Goal: Task Accomplishment & Management: Use online tool/utility

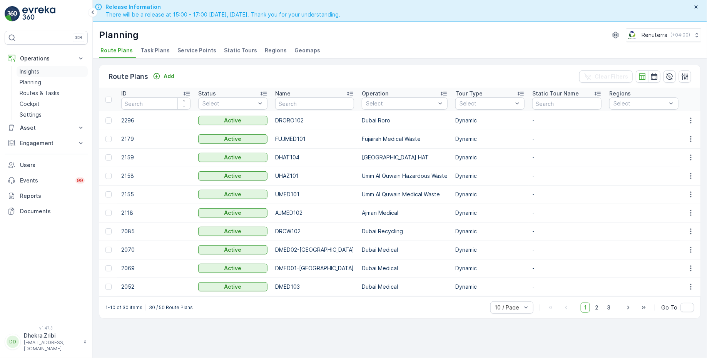
scroll to position [19, 0]
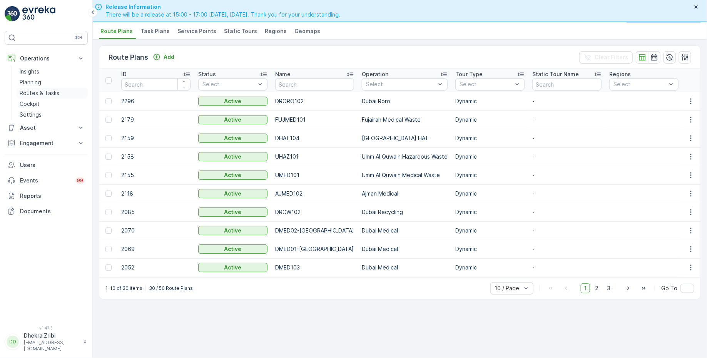
click at [45, 93] on p "Routes & Tasks" at bounding box center [40, 93] width 40 height 8
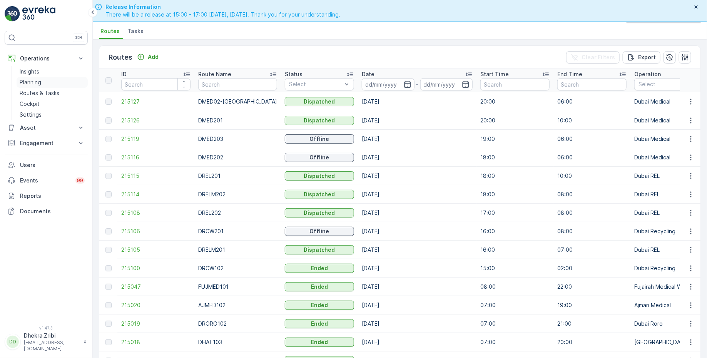
click at [32, 80] on p "Planning" at bounding box center [31, 82] width 22 height 8
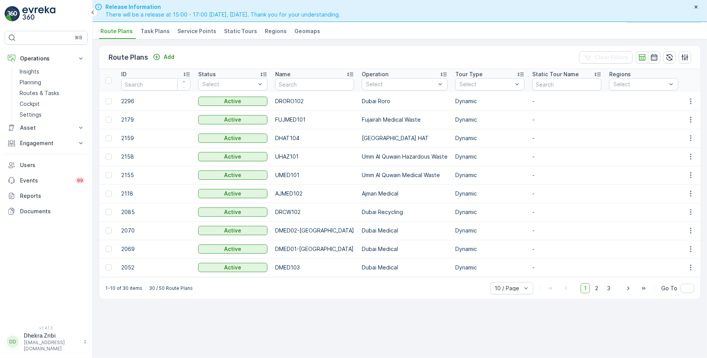
click at [190, 33] on span "Service Points" at bounding box center [196, 31] width 39 height 8
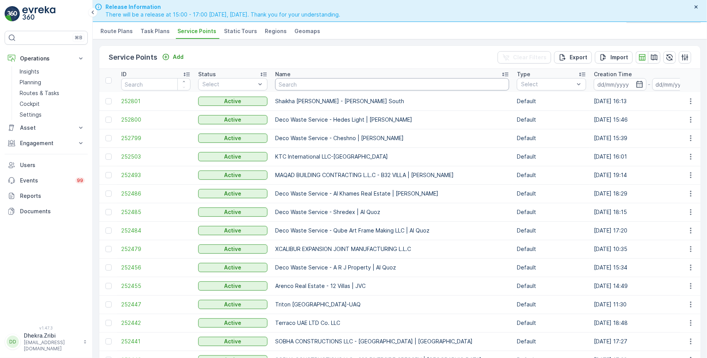
click at [324, 85] on input "text" at bounding box center [392, 84] width 234 height 12
paste input "[PERSON_NAME] BUILDING CONTRACTING L.L.C"
type input "[PERSON_NAME] BUILDING CONTRACTING L.L.C"
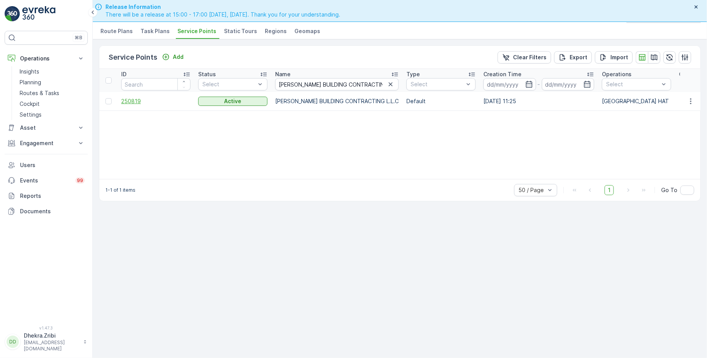
click at [136, 100] on span "250819" at bounding box center [155, 101] width 69 height 8
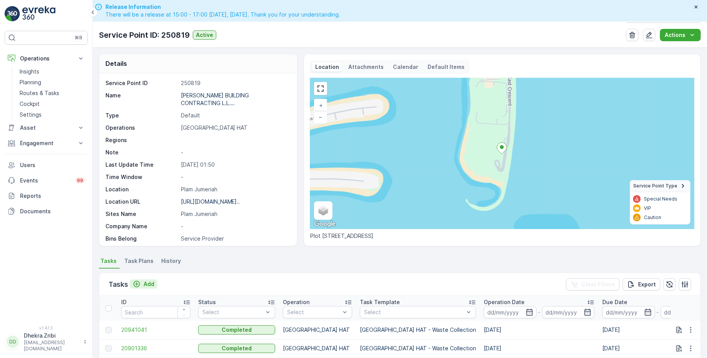
click at [151, 283] on p "Add" at bounding box center [148, 284] width 11 height 8
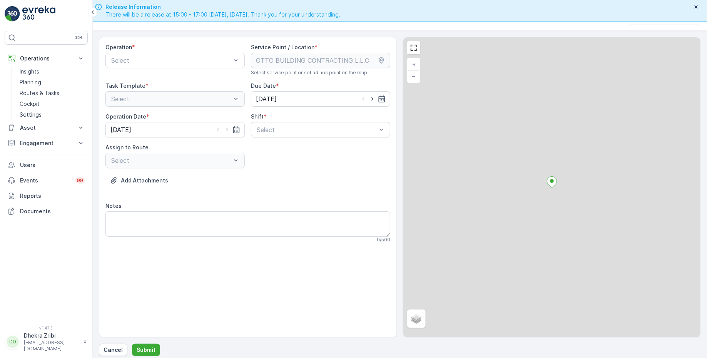
scroll to position [19, 0]
click at [190, 60] on div at bounding box center [171, 58] width 122 height 7
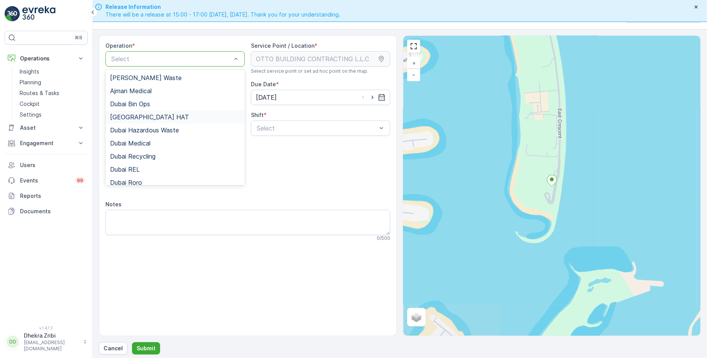
click at [150, 115] on div "[GEOGRAPHIC_DATA] HAT" at bounding box center [175, 116] width 130 height 7
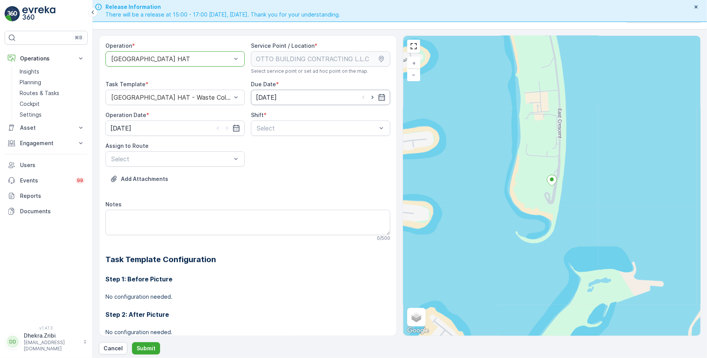
click at [336, 97] on input "[DATE]" at bounding box center [320, 97] width 139 height 15
click at [280, 120] on div "Select" at bounding box center [320, 127] width 139 height 15
click at [265, 145] on span "Day Shift" at bounding box center [268, 146] width 27 height 7
click at [210, 155] on div at bounding box center [171, 158] width 122 height 7
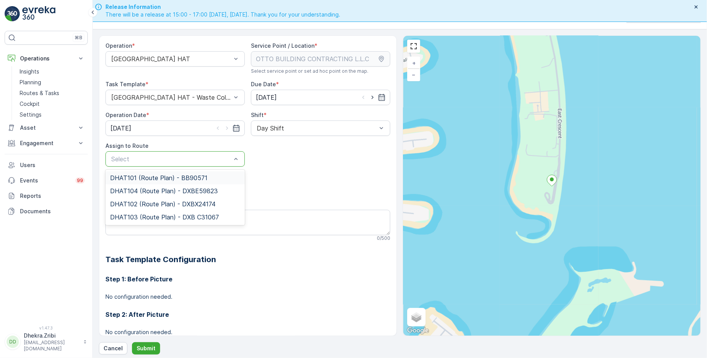
click at [160, 180] on span "DHAT101 (Route Plan) - BB90571" at bounding box center [158, 177] width 97 height 7
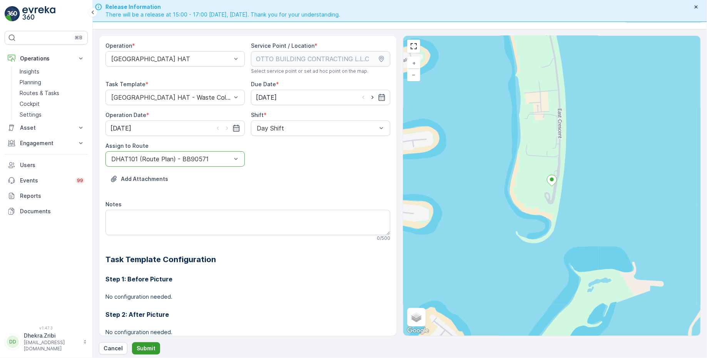
click at [144, 347] on p "Submit" at bounding box center [146, 348] width 19 height 8
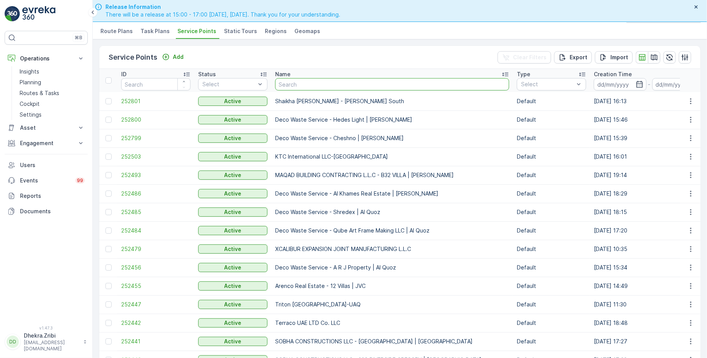
click at [307, 87] on input "text" at bounding box center [392, 84] width 234 height 12
paste input "Madar Emirates for Building Materials"
type input "Madar Emirates for Building Materials"
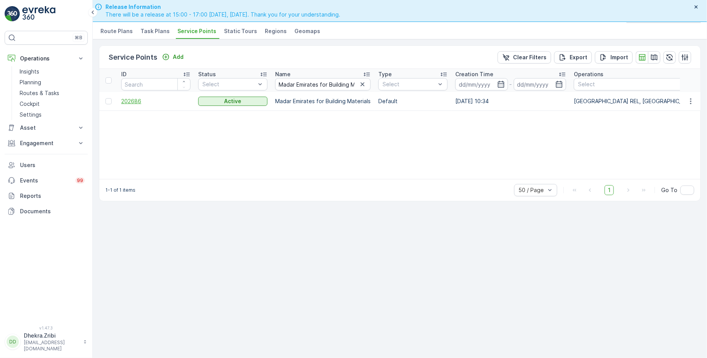
click at [139, 102] on span "202686" at bounding box center [155, 101] width 69 height 8
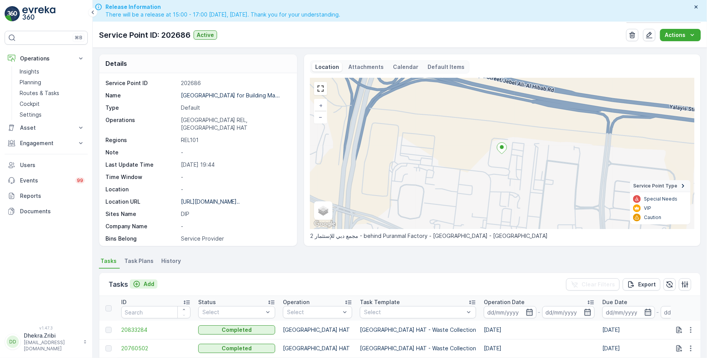
click at [145, 283] on p "Add" at bounding box center [148, 284] width 11 height 8
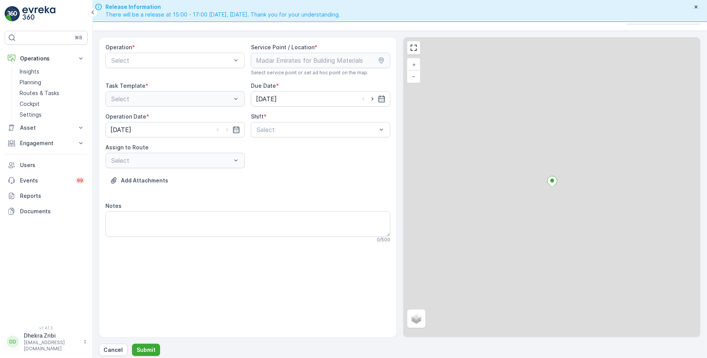
scroll to position [19, 0]
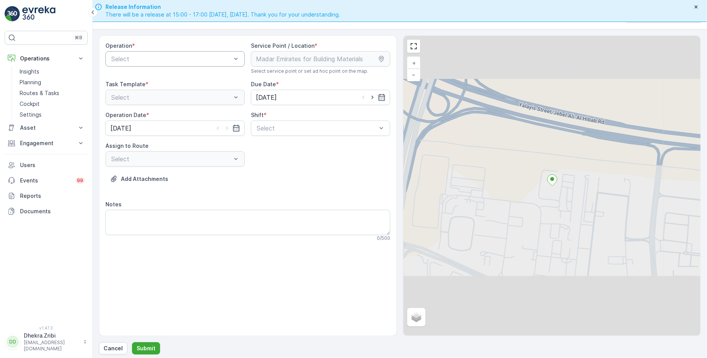
click at [211, 58] on div at bounding box center [171, 58] width 122 height 7
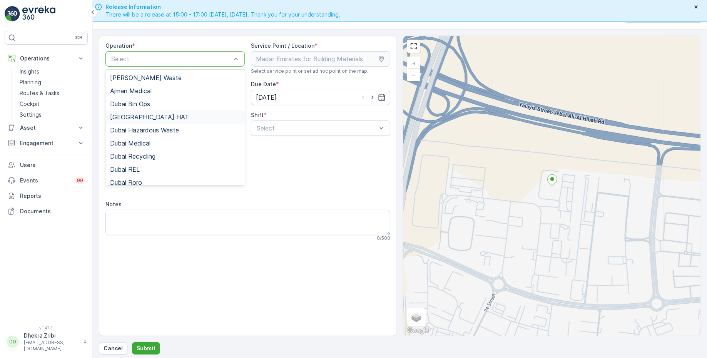
click at [148, 114] on div "[GEOGRAPHIC_DATA] HAT" at bounding box center [175, 116] width 130 height 7
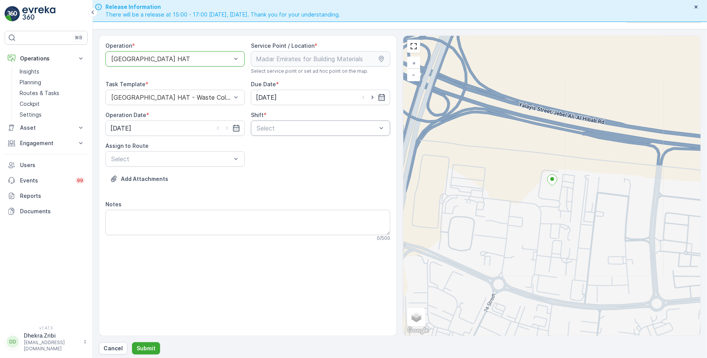
click at [327, 125] on div at bounding box center [317, 128] width 122 height 7
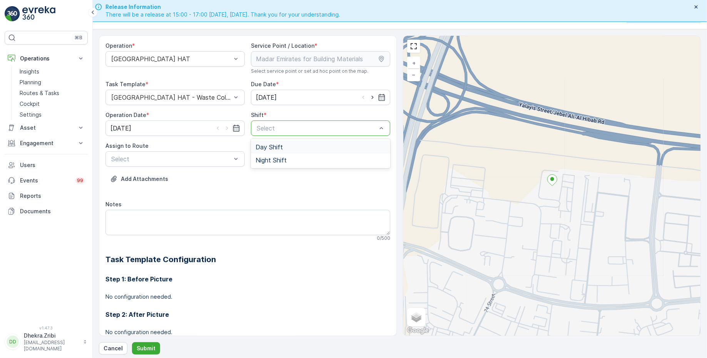
click at [272, 145] on span "Day Shift" at bounding box center [268, 146] width 27 height 7
click at [196, 158] on div at bounding box center [171, 158] width 122 height 7
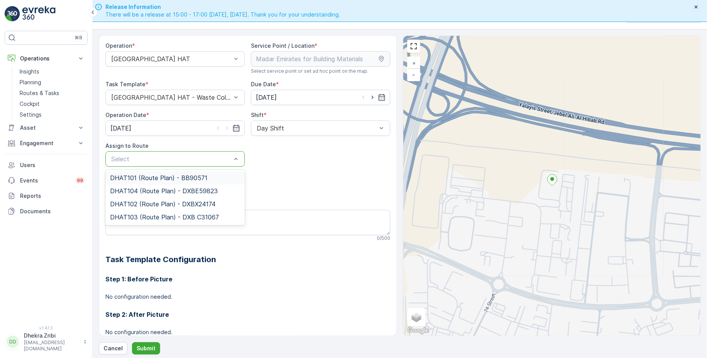
click at [151, 177] on span "DHAT101 (Route Plan) - BB90571" at bounding box center [158, 177] width 97 height 7
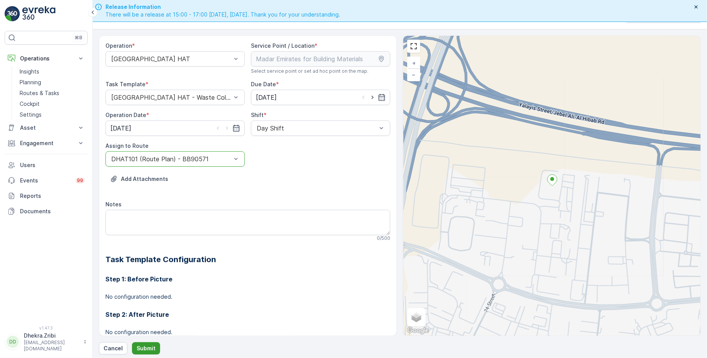
click at [143, 345] on p "Submit" at bounding box center [146, 348] width 19 height 8
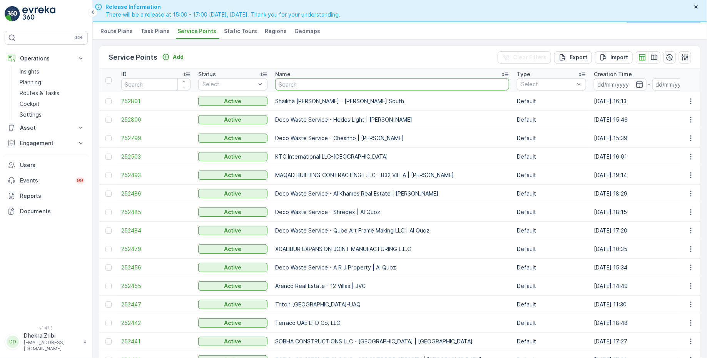
click at [305, 85] on input "text" at bounding box center [392, 84] width 234 height 12
paste input "Italian Planters L.L.C/ Damac"
type input "Italian Planters L.L.C/ Damac"
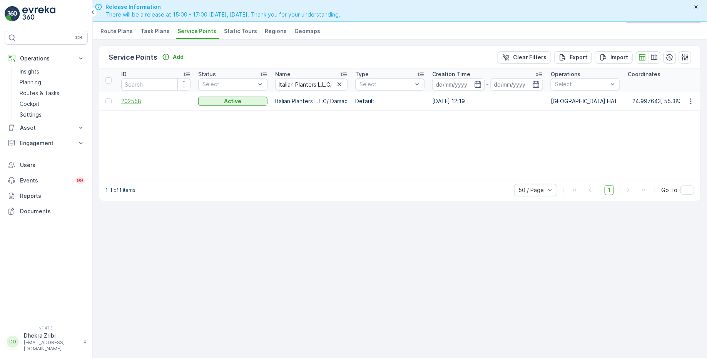
click at [132, 100] on span "202558" at bounding box center [155, 101] width 69 height 8
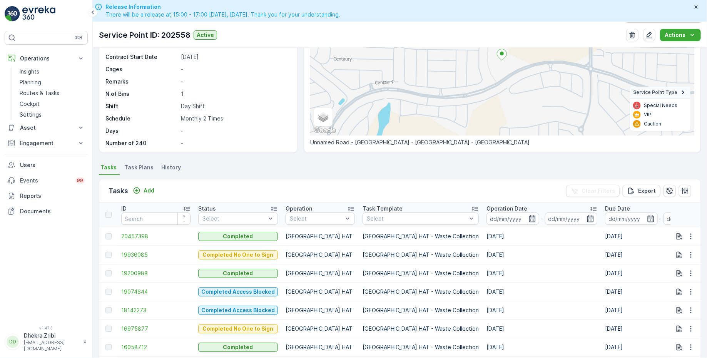
scroll to position [95, 0]
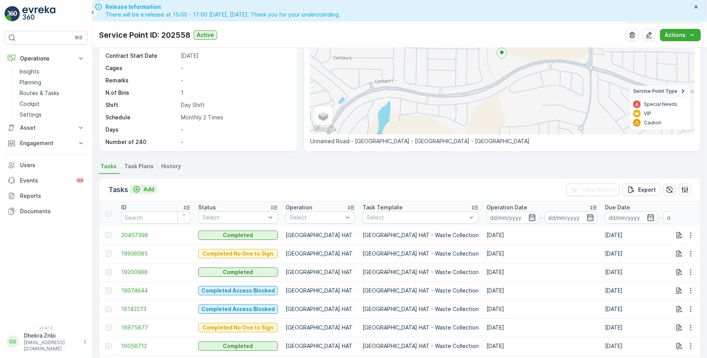
click at [144, 188] on p "Add" at bounding box center [148, 189] width 11 height 8
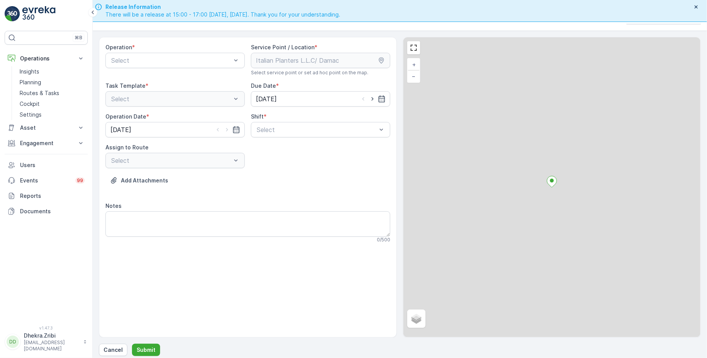
scroll to position [19, 0]
click at [160, 59] on div at bounding box center [171, 58] width 122 height 7
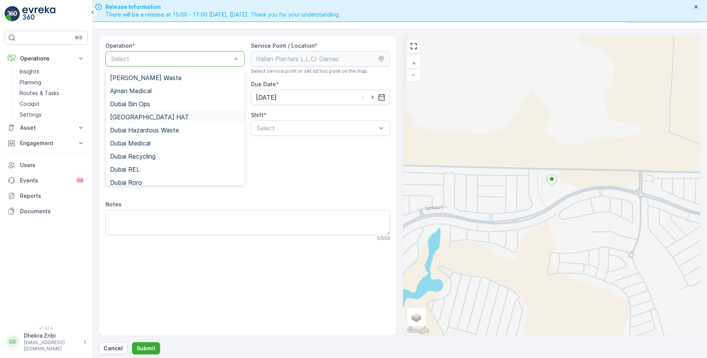
click at [141, 113] on div "[GEOGRAPHIC_DATA] HAT" at bounding box center [175, 116] width 130 height 7
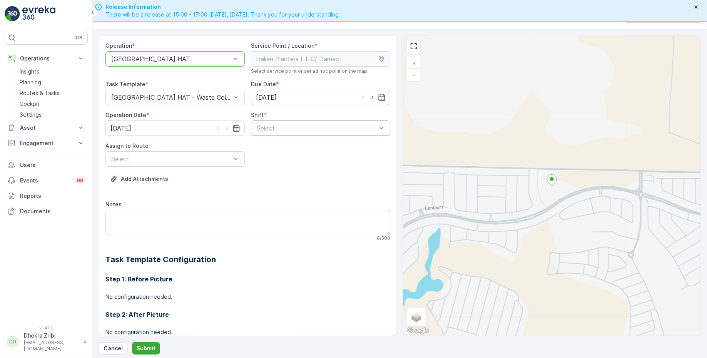
click at [296, 126] on div at bounding box center [317, 128] width 122 height 7
click at [274, 143] on span "Day Shift" at bounding box center [268, 146] width 27 height 7
click at [220, 155] on div at bounding box center [171, 158] width 122 height 7
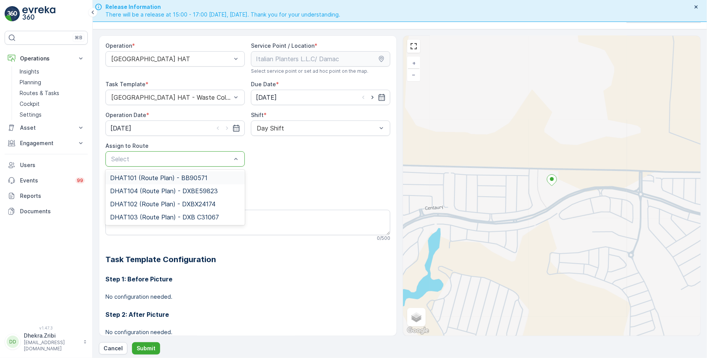
click at [161, 176] on span "DHAT101 (Route Plan) - BB90571" at bounding box center [158, 177] width 97 height 7
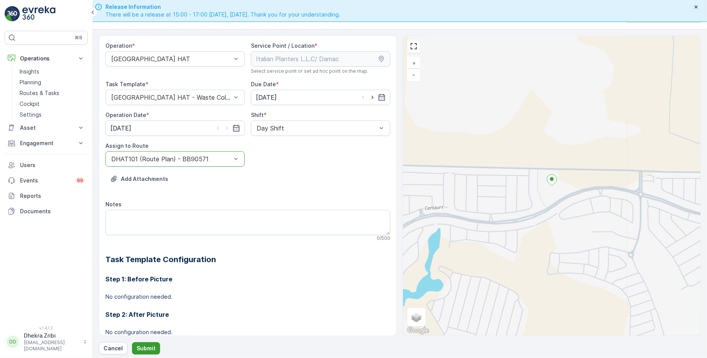
click at [145, 350] on p "Submit" at bounding box center [146, 348] width 19 height 8
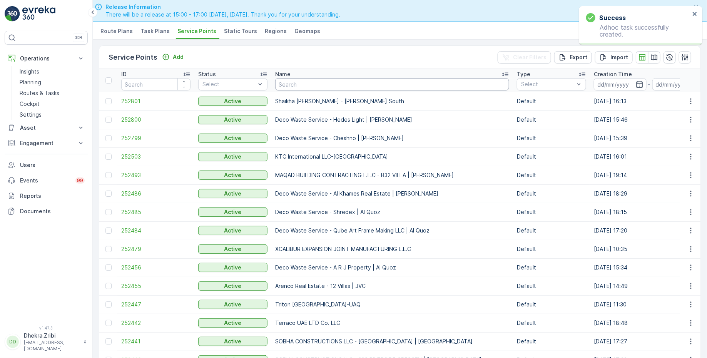
click at [319, 84] on input "text" at bounding box center [392, 84] width 234 height 12
paste input "[PERSON_NAME] Stocks (L.L.C.) - [GEOGRAPHIC_DATA] | [GEOGRAPHIC_DATA]"
type input "[PERSON_NAME] Stocks (L.L.C.) - [GEOGRAPHIC_DATA] | [GEOGRAPHIC_DATA]"
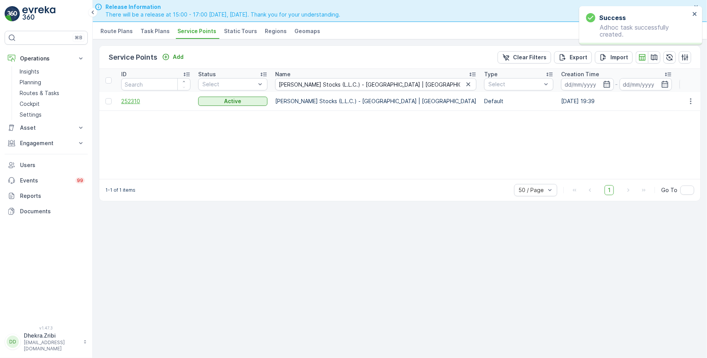
click at [132, 102] on span "252310" at bounding box center [155, 101] width 69 height 8
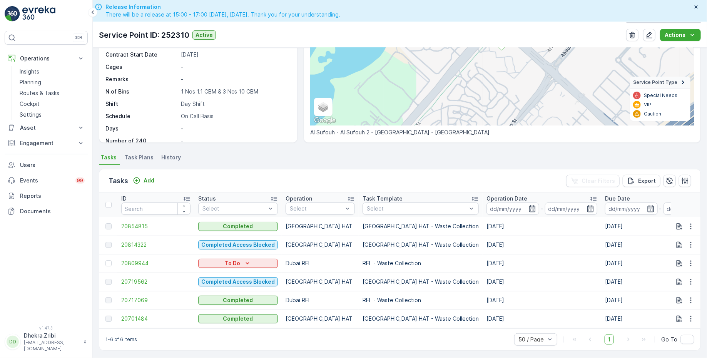
scroll to position [106, 0]
click at [145, 177] on p "Add" at bounding box center [148, 181] width 11 height 8
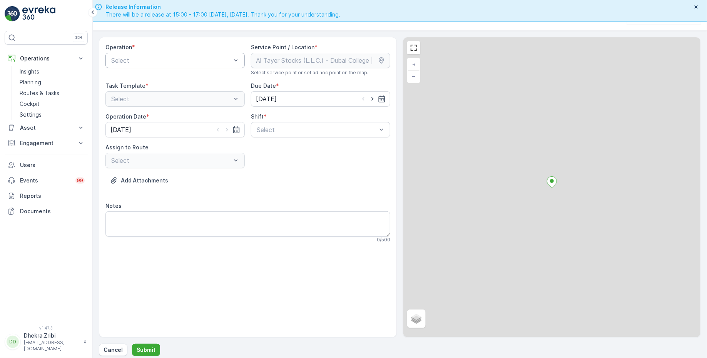
scroll to position [19, 0]
click at [162, 55] on div at bounding box center [171, 58] width 122 height 7
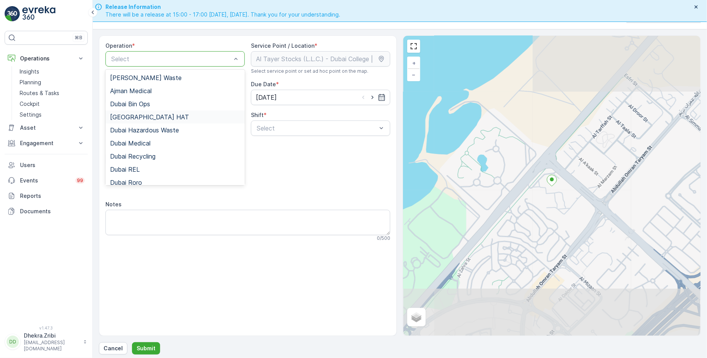
click at [140, 115] on span "[GEOGRAPHIC_DATA] HAT" at bounding box center [149, 116] width 79 height 7
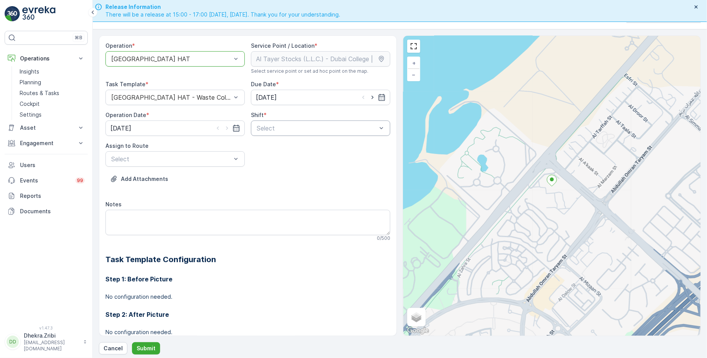
click at [284, 130] on div at bounding box center [317, 128] width 122 height 7
click at [268, 146] on span "Day Shift" at bounding box center [268, 146] width 27 height 7
click at [214, 155] on div at bounding box center [171, 158] width 122 height 7
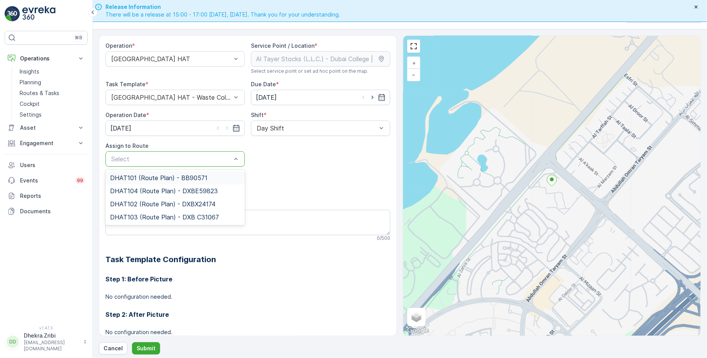
click at [162, 177] on span "DHAT101 (Route Plan) - BB90571" at bounding box center [158, 177] width 97 height 7
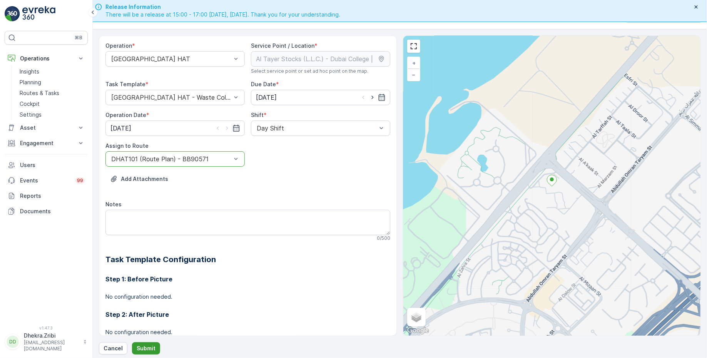
click at [141, 347] on p "Submit" at bounding box center [146, 348] width 19 height 8
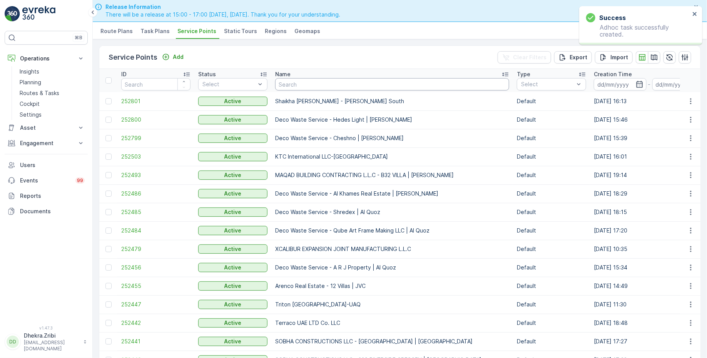
click at [300, 85] on input "text" at bounding box center [392, 84] width 234 height 12
paste input "NABC Building Contracting - [PERSON_NAME]"
type input "NABC Building Contracting - [PERSON_NAME]"
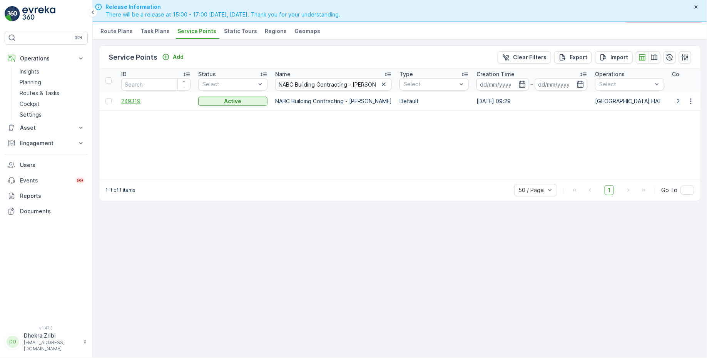
click at [136, 99] on span "249319" at bounding box center [155, 101] width 69 height 8
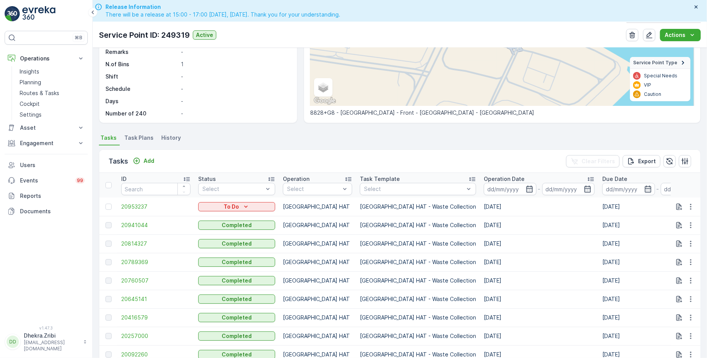
scroll to position [129, 0]
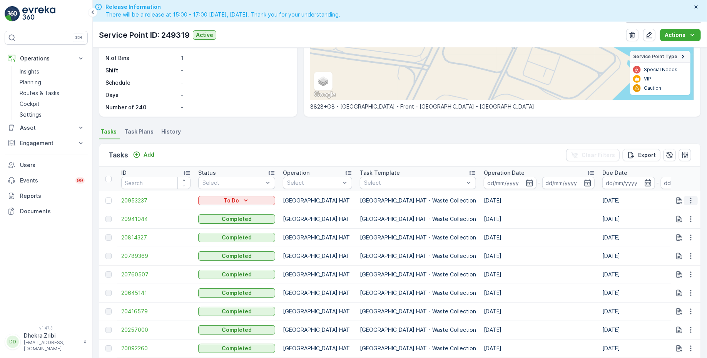
click at [691, 197] on icon "button" at bounding box center [691, 201] width 8 height 8
click at [666, 234] on span "Change Route" at bounding box center [670, 233] width 37 height 8
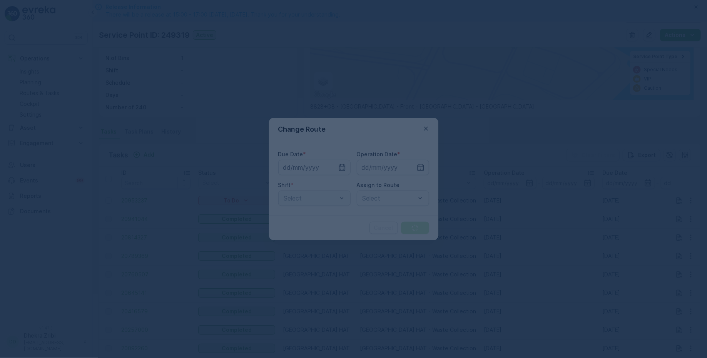
type input "12.08.2025"
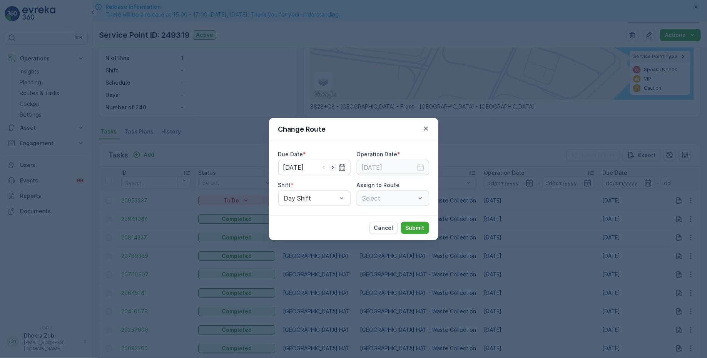
click at [333, 167] on icon "button" at bounding box center [333, 167] width 2 height 3
type input "[DATE]"
click at [372, 167] on input at bounding box center [393, 167] width 72 height 15
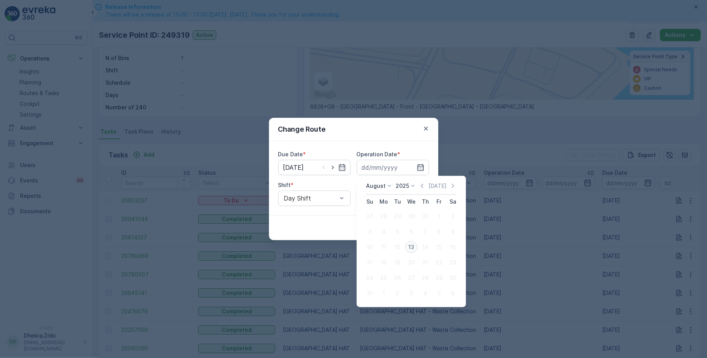
click at [411, 247] on div "13" at bounding box center [411, 247] width 12 height 12
type input "[DATE]"
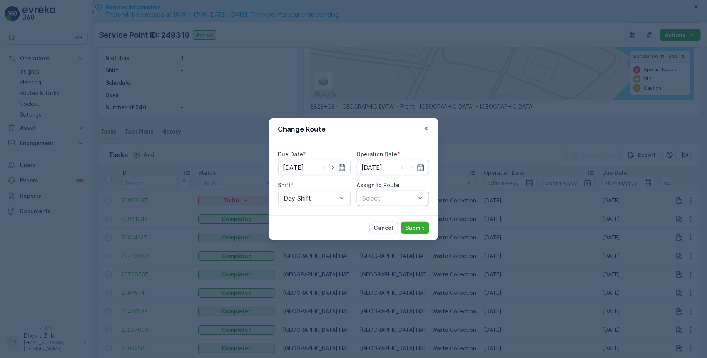
click at [385, 196] on div at bounding box center [389, 198] width 55 height 7
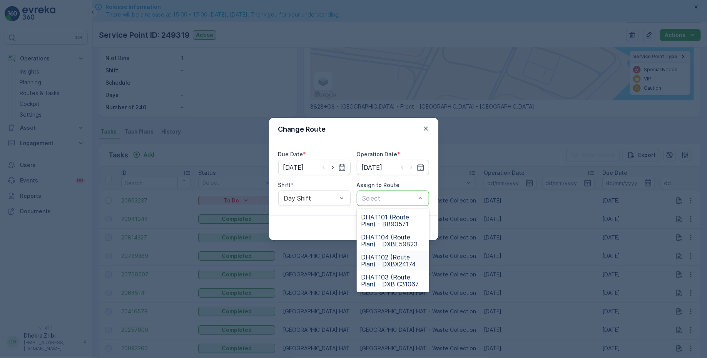
click at [384, 262] on span "DHAT102 (Route Plan) - DXBX24174" at bounding box center [392, 261] width 63 height 14
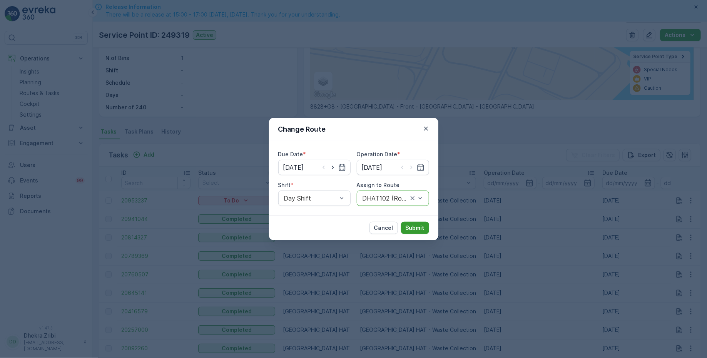
click at [413, 224] on p "Submit" at bounding box center [414, 228] width 19 height 8
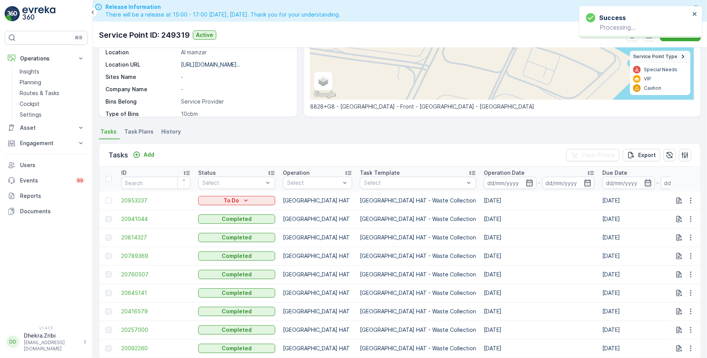
scroll to position [0, 0]
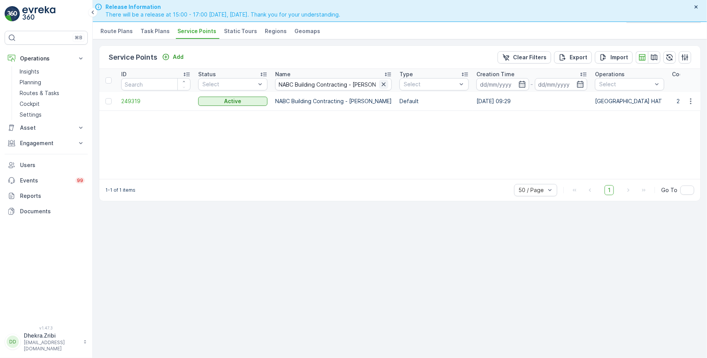
click at [382, 83] on icon "button" at bounding box center [384, 84] width 4 height 4
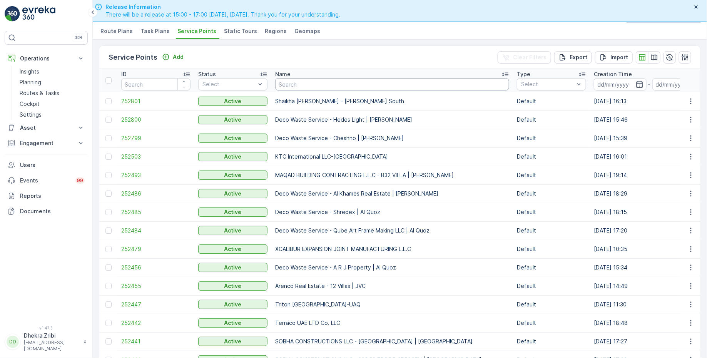
click at [315, 85] on input "text" at bounding box center [392, 84] width 234 height 12
paste input "Desert Landscape-Um ramool"
type input "Desert Landscape-Um ramool"
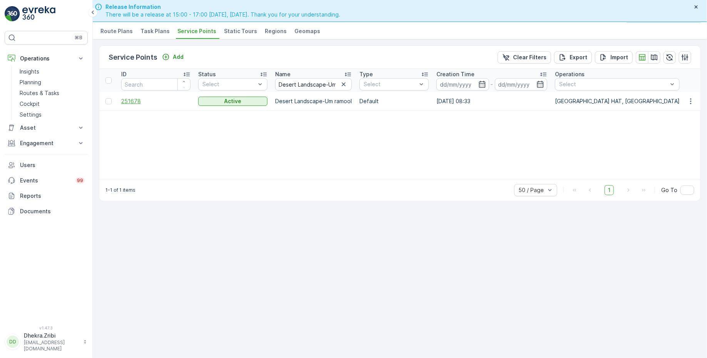
click at [128, 100] on span "251678" at bounding box center [155, 101] width 69 height 8
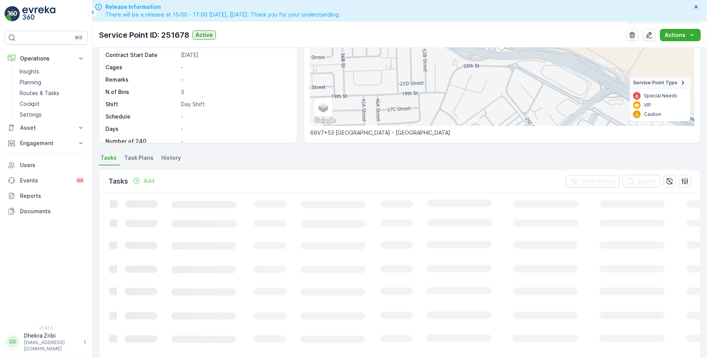
scroll to position [105, 0]
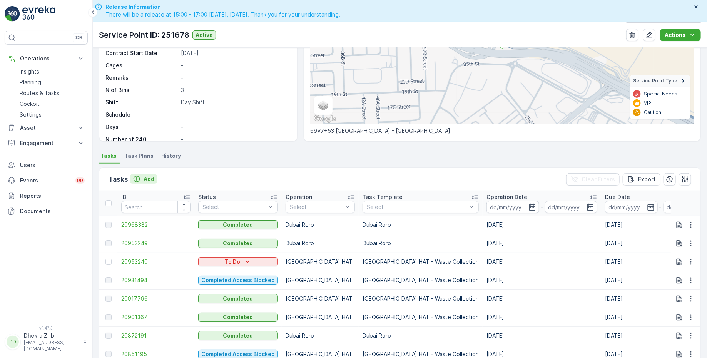
click at [146, 177] on p "Add" at bounding box center [148, 179] width 11 height 8
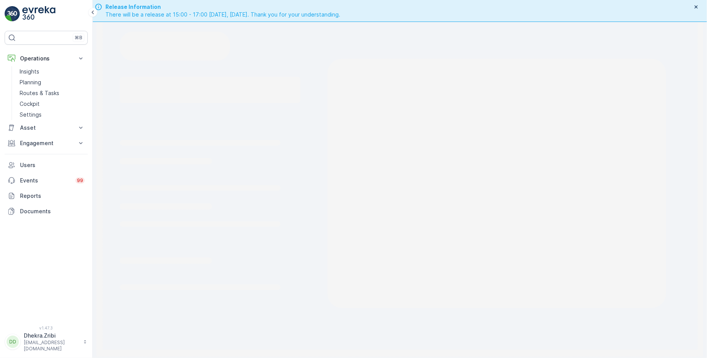
scroll to position [19, 0]
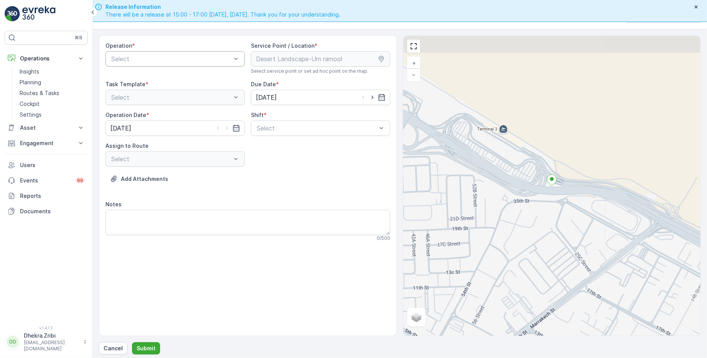
click at [194, 59] on div at bounding box center [171, 58] width 122 height 7
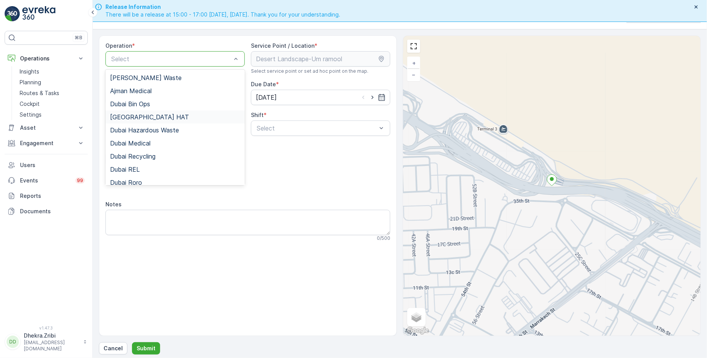
click at [152, 117] on div "[GEOGRAPHIC_DATA] HAT" at bounding box center [175, 116] width 130 height 7
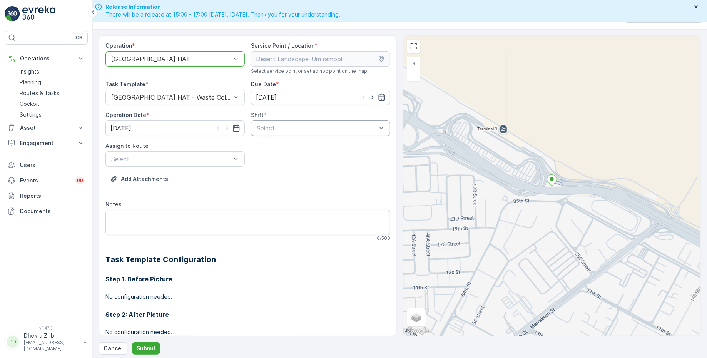
click at [321, 125] on div at bounding box center [317, 128] width 122 height 7
click at [272, 150] on div "Day Shift" at bounding box center [320, 146] width 139 height 13
click at [202, 159] on div at bounding box center [171, 158] width 122 height 7
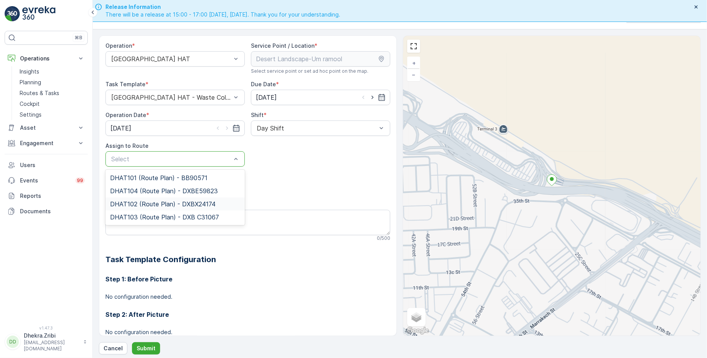
click at [146, 202] on span "DHAT102 (Route Plan) - DXBX24174" at bounding box center [162, 203] width 105 height 7
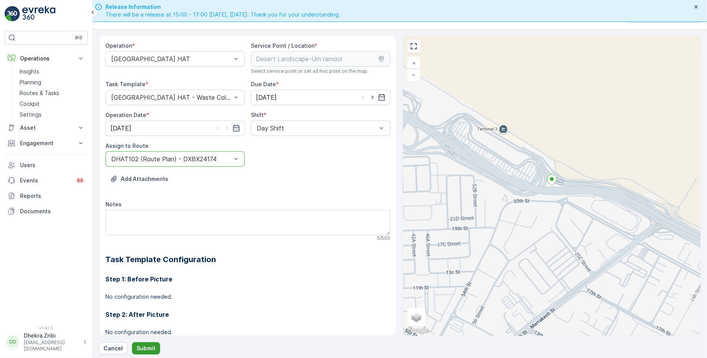
click at [145, 347] on p "Submit" at bounding box center [146, 348] width 19 height 8
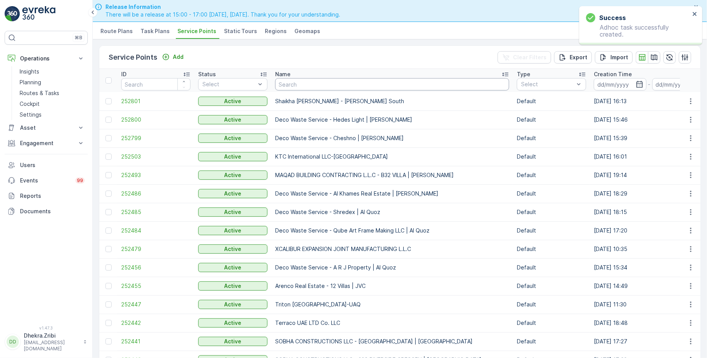
click at [313, 84] on input "text" at bounding box center [392, 84] width 234 height 12
paste input "[PERSON_NAME][GEOGRAPHIC_DATA]"
type input "[PERSON_NAME][GEOGRAPHIC_DATA]"
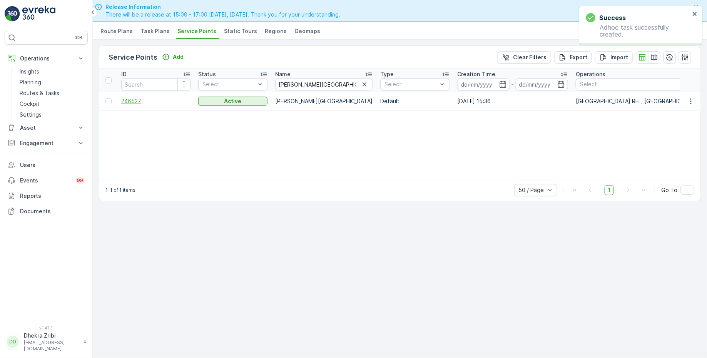
click at [135, 99] on span "246527" at bounding box center [155, 101] width 69 height 8
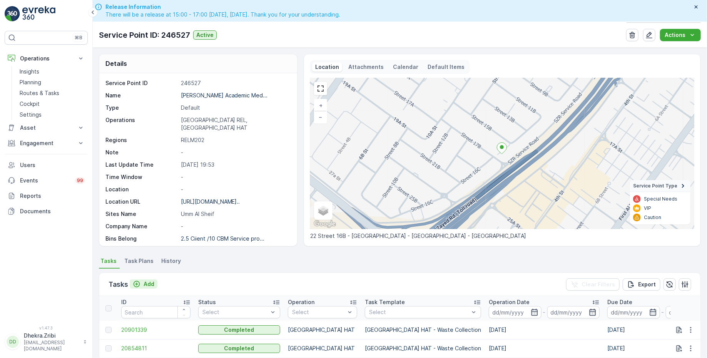
click at [148, 282] on p "Add" at bounding box center [148, 284] width 11 height 8
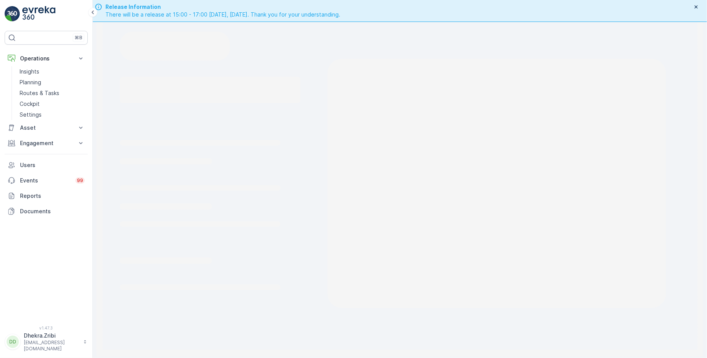
scroll to position [19, 0]
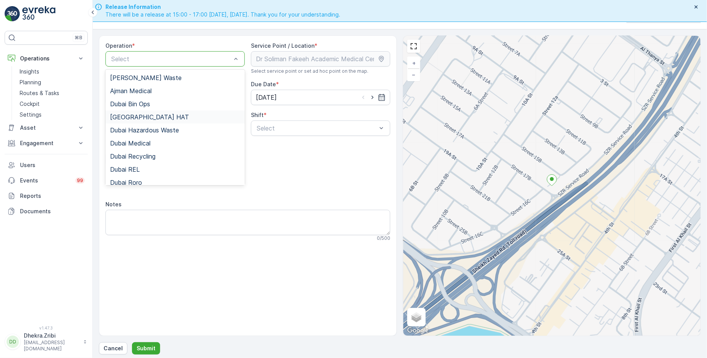
click at [152, 113] on div "[GEOGRAPHIC_DATA] HAT" at bounding box center [175, 116] width 130 height 7
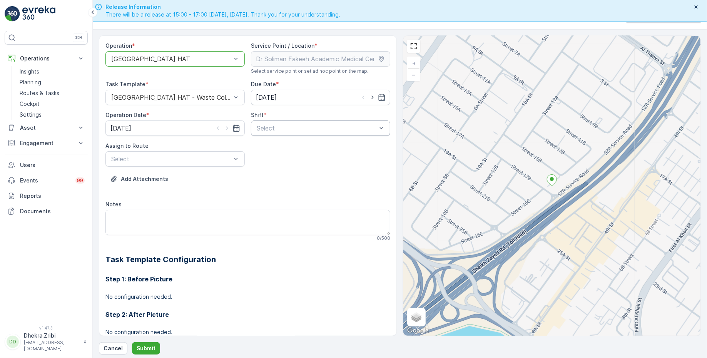
click at [328, 128] on div at bounding box center [317, 128] width 122 height 7
click at [277, 145] on span "Day Shift" at bounding box center [268, 146] width 27 height 7
click at [207, 156] on div at bounding box center [171, 158] width 122 height 7
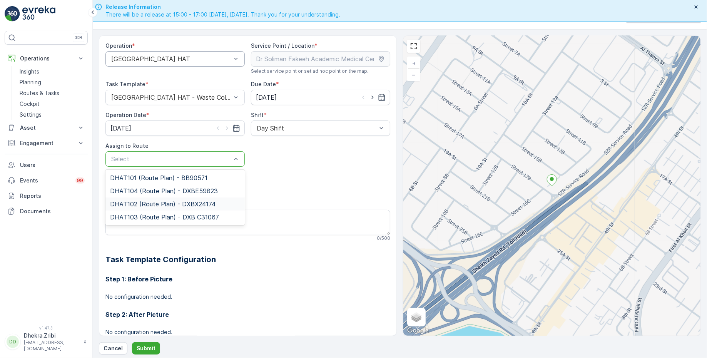
click at [149, 200] on span "DHAT102 (Route Plan) - DXBX24174" at bounding box center [162, 203] width 105 height 7
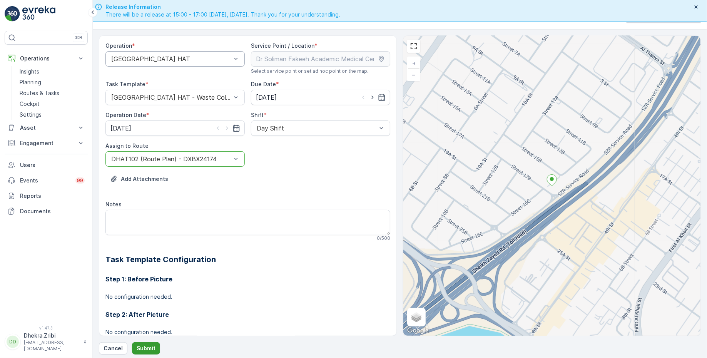
click at [142, 349] on p "Submit" at bounding box center [146, 348] width 19 height 8
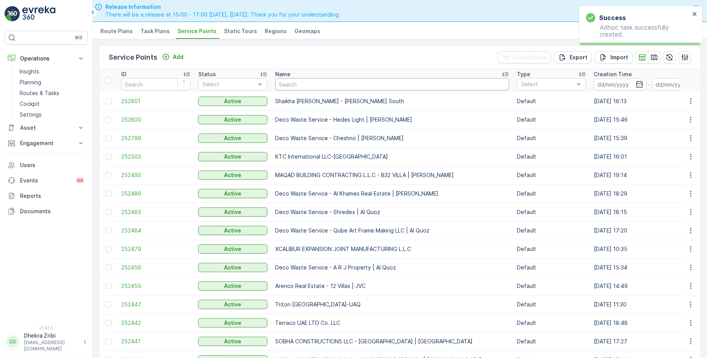
click at [298, 86] on input "text" at bounding box center [392, 84] width 234 height 12
paste input "SOBHA CONSTRUCTIONS LLC-SeaHaven"
type input "SOBHA CONSTRUCTIONS LLC-SeaHaven"
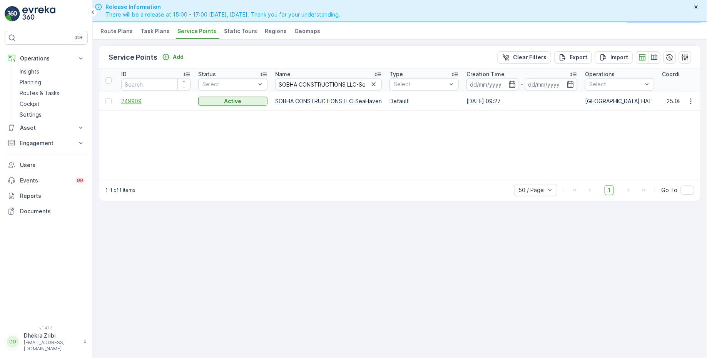
click at [137, 99] on span "249909" at bounding box center [155, 101] width 69 height 8
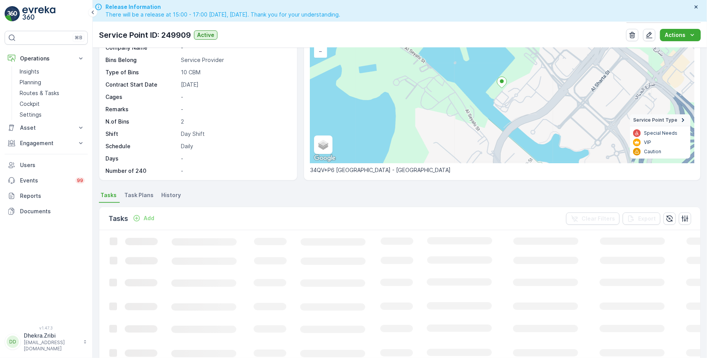
scroll to position [68, 0]
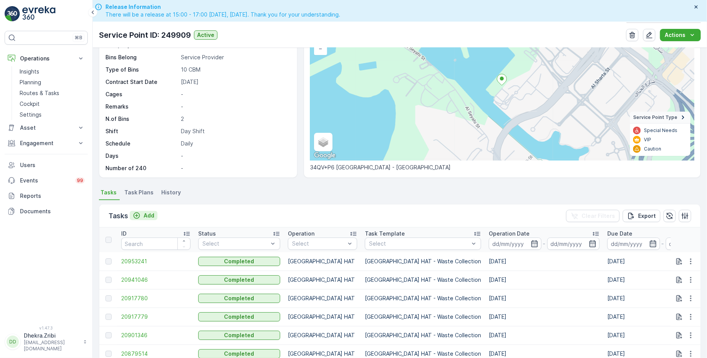
click at [147, 212] on p "Add" at bounding box center [148, 216] width 11 height 8
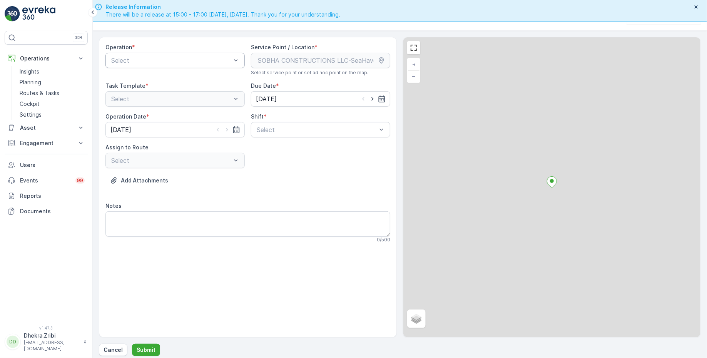
scroll to position [19, 0]
click at [160, 58] on div at bounding box center [171, 58] width 122 height 7
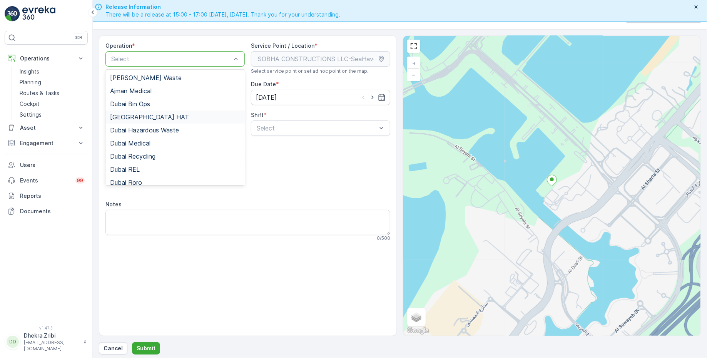
click at [138, 114] on span "[GEOGRAPHIC_DATA] HAT" at bounding box center [149, 116] width 79 height 7
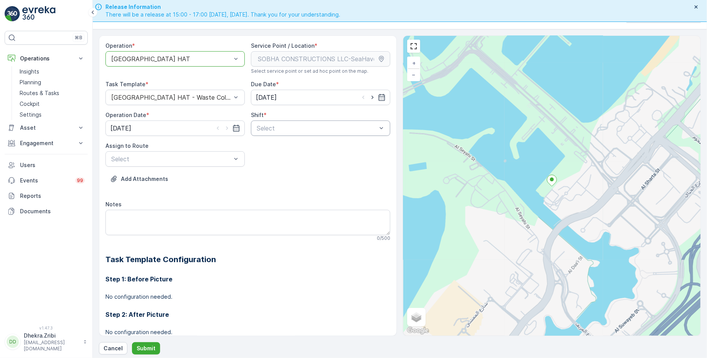
click at [288, 126] on div at bounding box center [317, 128] width 122 height 7
click at [263, 145] on span "Day Shift" at bounding box center [268, 146] width 27 height 7
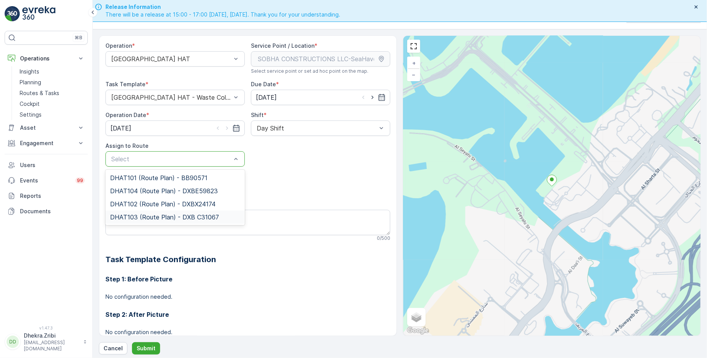
click at [149, 214] on span "DHAT103 (Route Plan) - DXB C31067" at bounding box center [164, 217] width 109 height 7
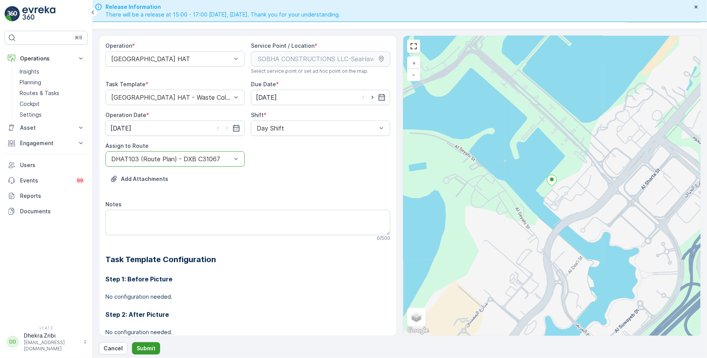
click at [143, 349] on p "Submit" at bounding box center [146, 348] width 19 height 8
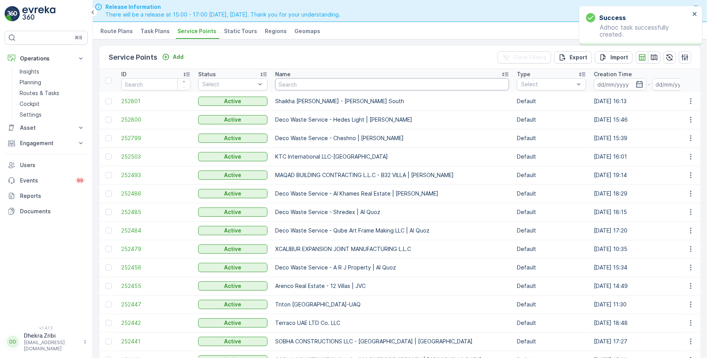
click at [309, 83] on input "text" at bounding box center [392, 84] width 234 height 12
paste input "Mubarik [PERSON_NAME] & Metal Waste -Mirdif"
type input "Mubarik [PERSON_NAME] & Metal Waste -Mirdif"
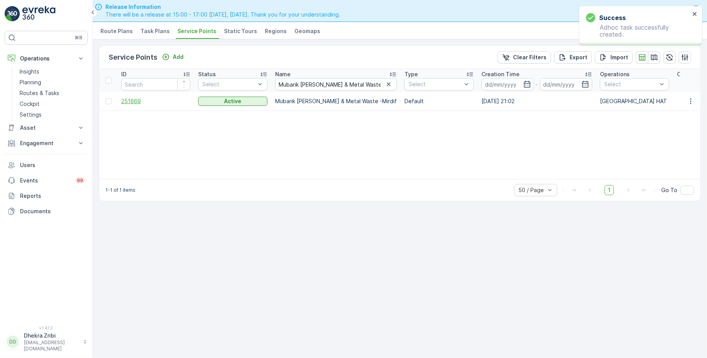
click at [134, 99] on span "251669" at bounding box center [155, 101] width 69 height 8
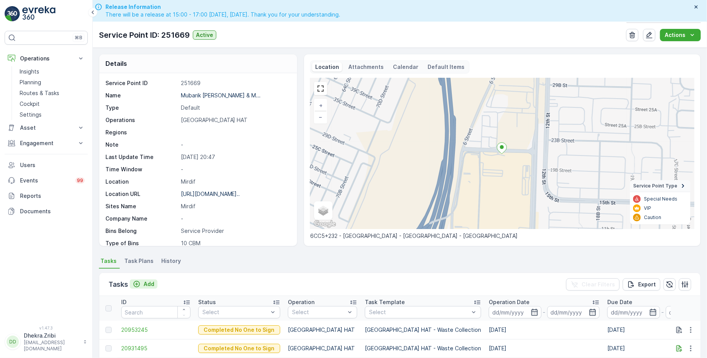
click at [146, 281] on p "Add" at bounding box center [148, 284] width 11 height 8
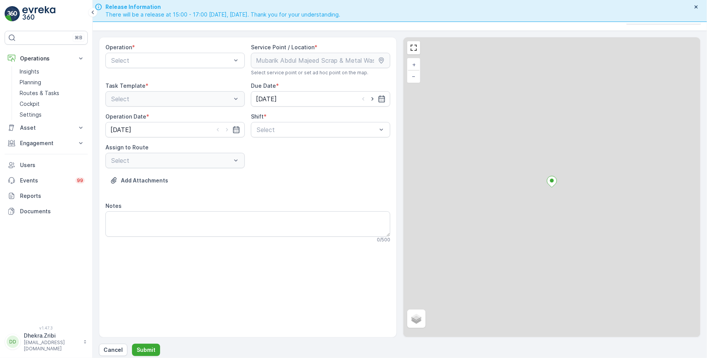
scroll to position [19, 0]
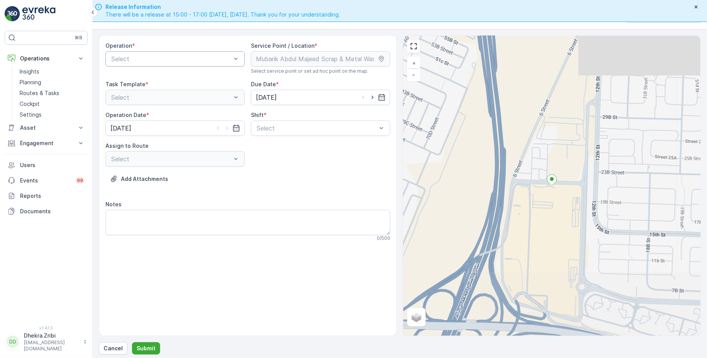
click at [183, 59] on div at bounding box center [171, 58] width 122 height 7
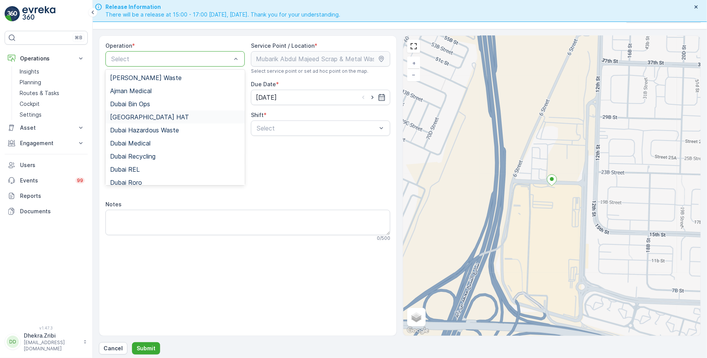
click at [138, 117] on span "[GEOGRAPHIC_DATA] HAT" at bounding box center [149, 116] width 79 height 7
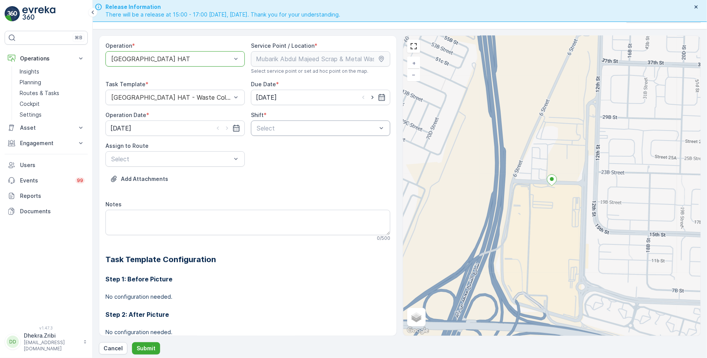
click at [286, 121] on div "Select" at bounding box center [320, 127] width 139 height 15
click at [267, 145] on span "Day Shift" at bounding box center [268, 146] width 27 height 7
click at [205, 156] on div at bounding box center [171, 158] width 122 height 7
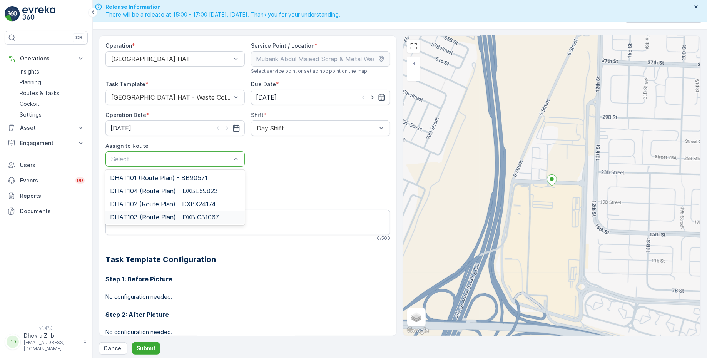
click at [140, 214] on span "DHAT103 (Route Plan) - DXB C31067" at bounding box center [164, 217] width 109 height 7
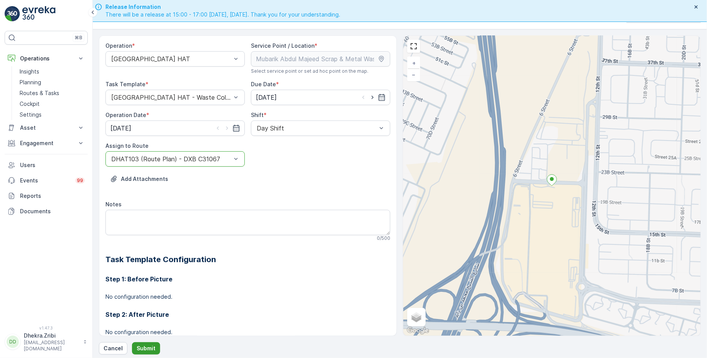
click at [143, 347] on p "Submit" at bounding box center [146, 348] width 19 height 8
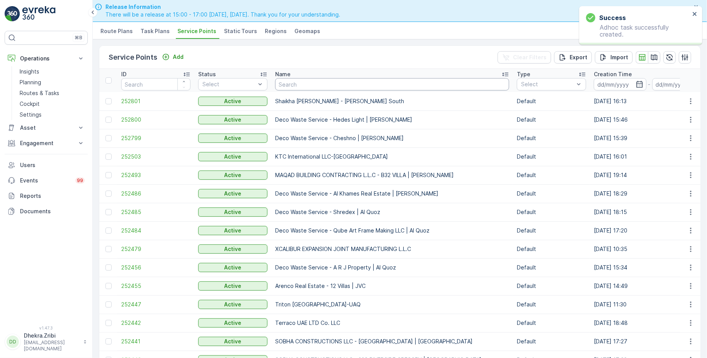
click at [328, 85] on input "text" at bounding box center [392, 84] width 234 height 12
paste input "[GEOGRAPHIC_DATA] Contracting LLC - [GEOGRAPHIC_DATA] - [GEOGRAPHIC_DATA]"
type input "[GEOGRAPHIC_DATA] Contracting LLC - [GEOGRAPHIC_DATA] - [GEOGRAPHIC_DATA]"
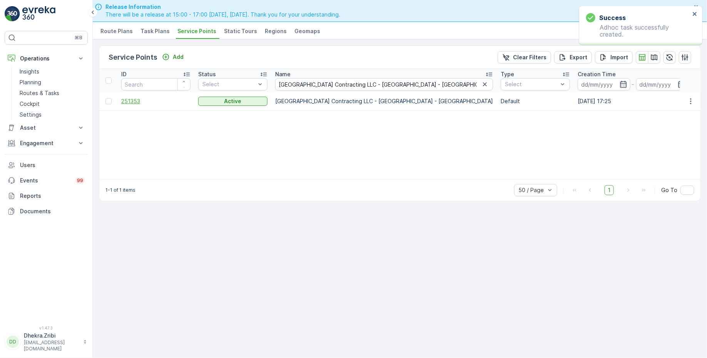
click at [137, 99] on span "251353" at bounding box center [155, 101] width 69 height 8
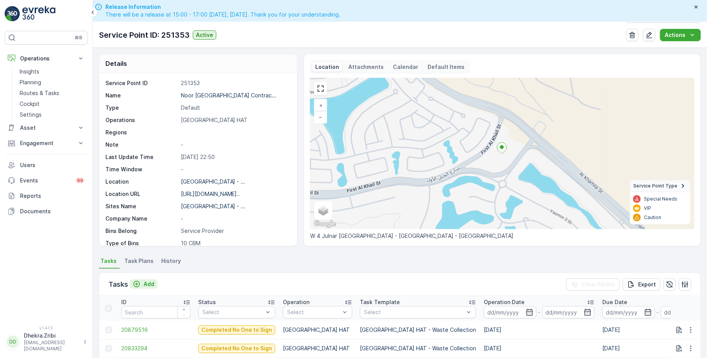
click at [145, 284] on p "Add" at bounding box center [148, 284] width 11 height 8
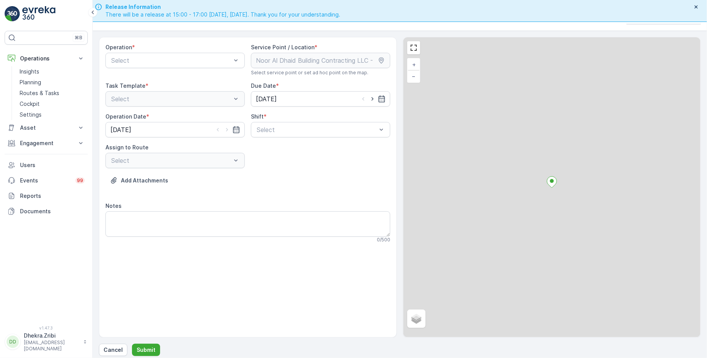
scroll to position [19, 0]
click at [197, 61] on div at bounding box center [171, 58] width 122 height 7
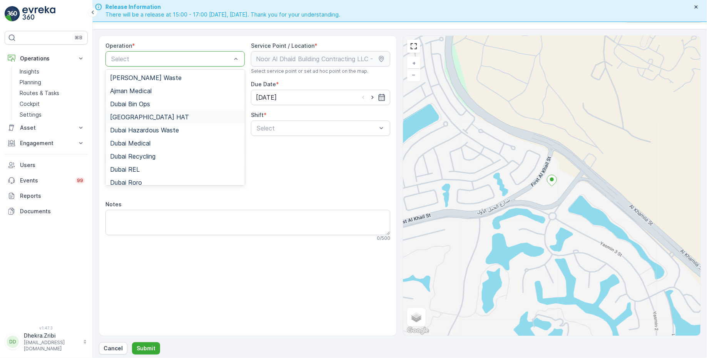
click at [147, 115] on div "[GEOGRAPHIC_DATA] HAT" at bounding box center [175, 116] width 130 height 7
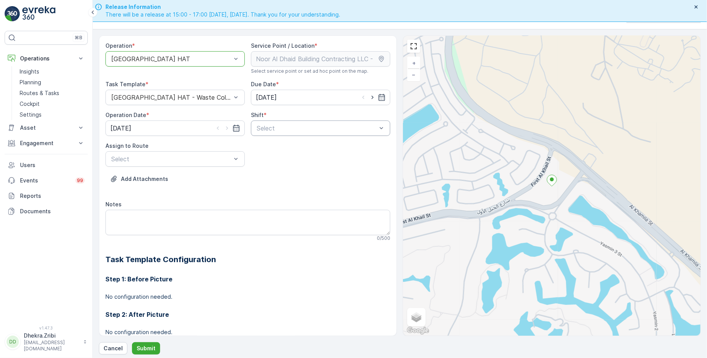
click at [272, 125] on div at bounding box center [317, 128] width 122 height 7
click at [265, 144] on span "Day Shift" at bounding box center [268, 146] width 27 height 7
click at [168, 158] on div at bounding box center [171, 158] width 122 height 7
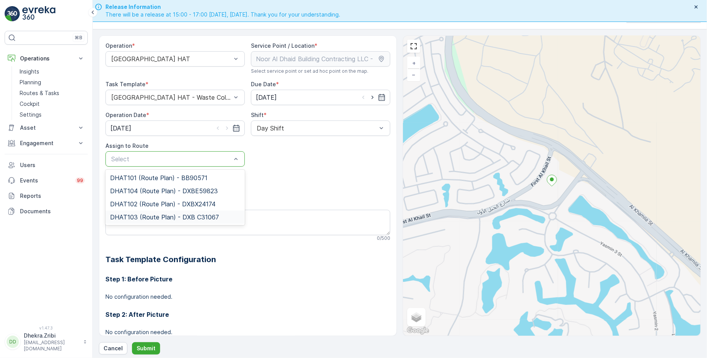
click at [139, 215] on span "DHAT103 (Route Plan) - DXB C31067" at bounding box center [164, 217] width 109 height 7
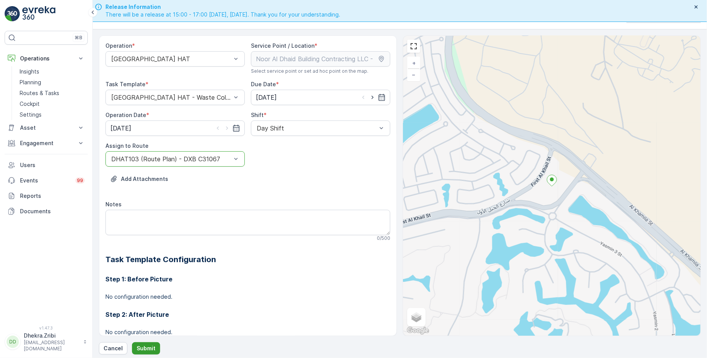
click at [142, 345] on p "Submit" at bounding box center [146, 348] width 19 height 8
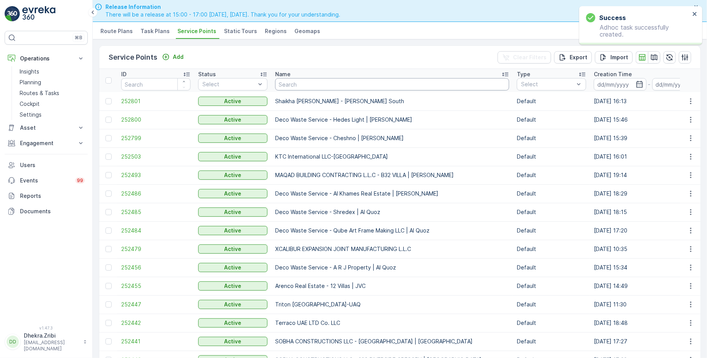
click at [312, 83] on input "text" at bounding box center [392, 84] width 234 height 12
paste input "Dutch Foundation & Concrete Processing Co. LLC - [GEOGRAPHIC_DATA]"
type input "Dutch Foundation & Concrete Processing Co. LLC - [GEOGRAPHIC_DATA]"
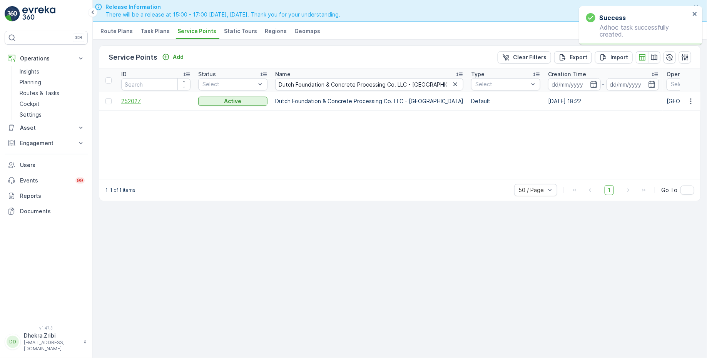
click at [133, 100] on span "252027" at bounding box center [155, 101] width 69 height 8
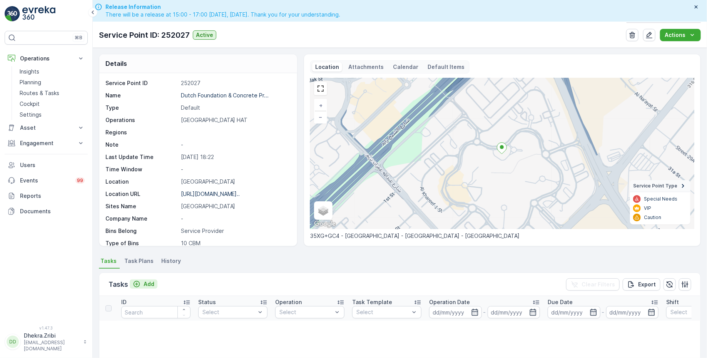
click at [142, 282] on div "Add" at bounding box center [144, 284] width 22 height 8
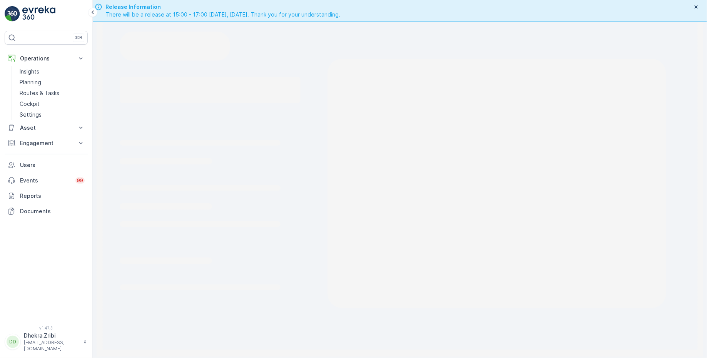
scroll to position [19, 0]
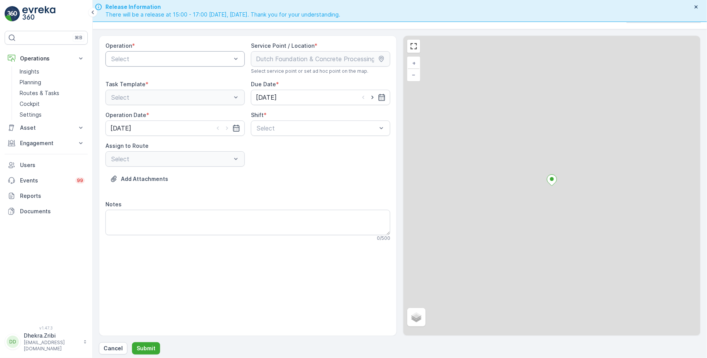
click at [175, 58] on div at bounding box center [171, 58] width 122 height 7
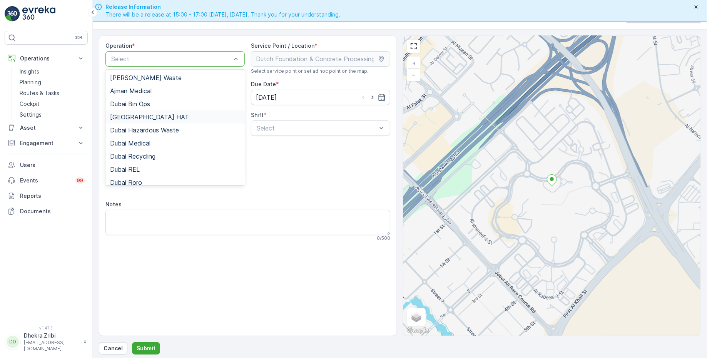
click at [145, 119] on div "[GEOGRAPHIC_DATA] HAT" at bounding box center [175, 116] width 130 height 7
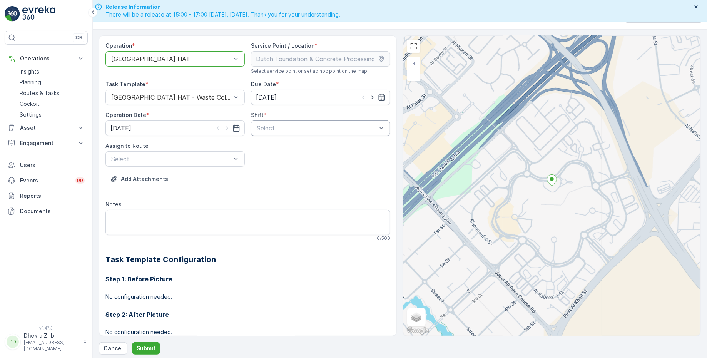
click at [286, 125] on div at bounding box center [317, 128] width 122 height 7
click at [268, 146] on span "Day Shift" at bounding box center [268, 146] width 27 height 7
click at [202, 155] on div at bounding box center [171, 158] width 122 height 7
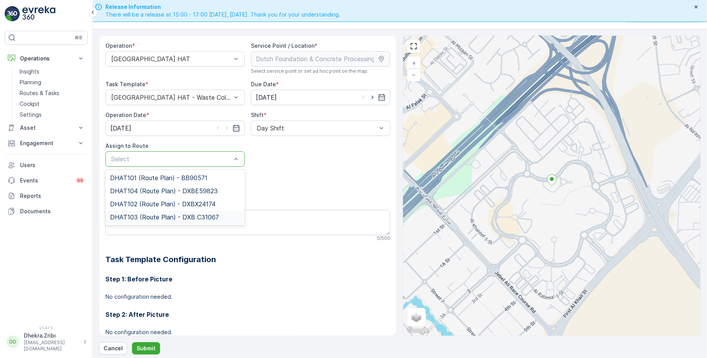
click at [141, 214] on span "DHAT103 (Route Plan) - DXB C31067" at bounding box center [164, 217] width 109 height 7
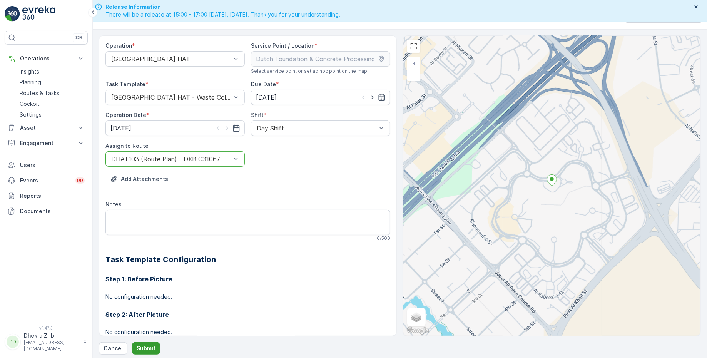
click at [147, 349] on p "Submit" at bounding box center [146, 348] width 19 height 8
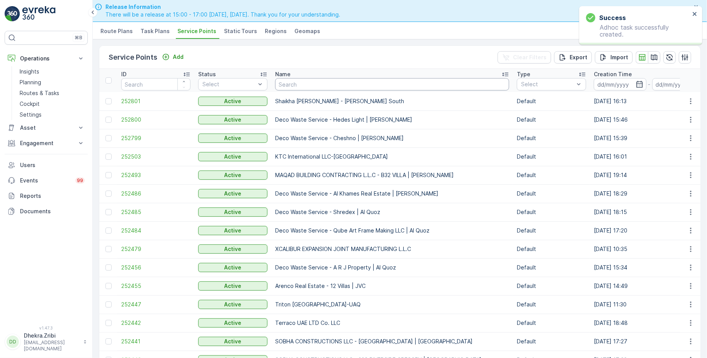
click at [317, 84] on input "text" at bounding box center [392, 84] width 234 height 12
paste input "DELTA AL WADI CONTRACTING (L.L.C)"
type input "DELTA AL WADI CONTRACTING (L.L.C)"
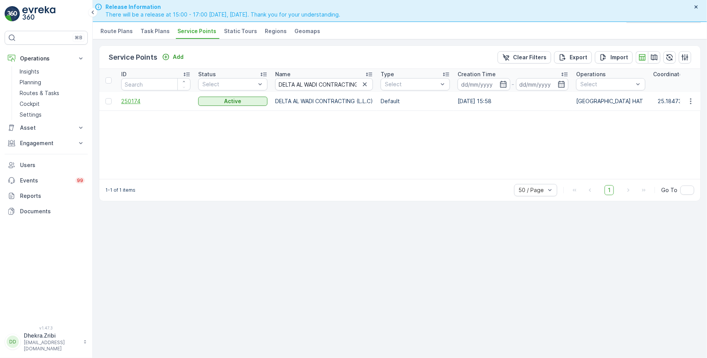
click at [135, 101] on span "250174" at bounding box center [155, 101] width 69 height 8
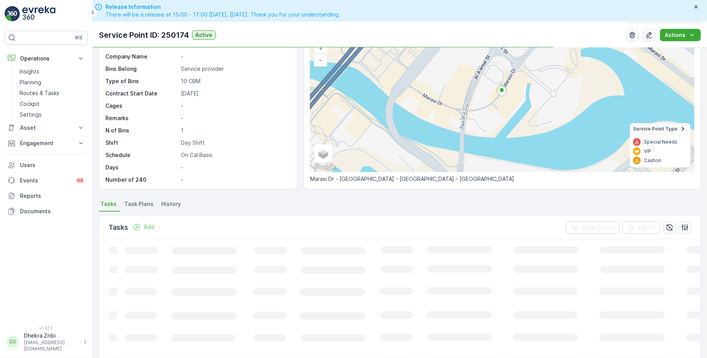
scroll to position [60, 0]
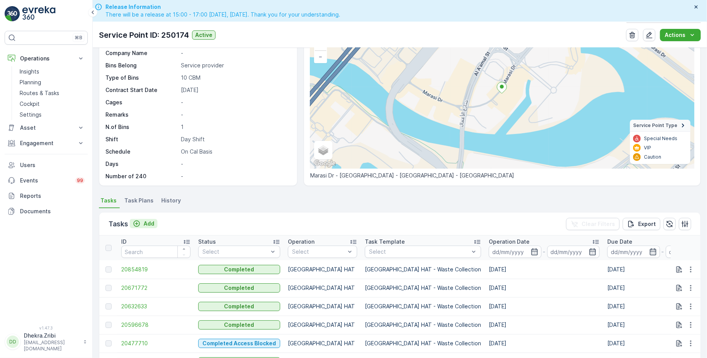
click at [147, 220] on p "Add" at bounding box center [148, 224] width 11 height 8
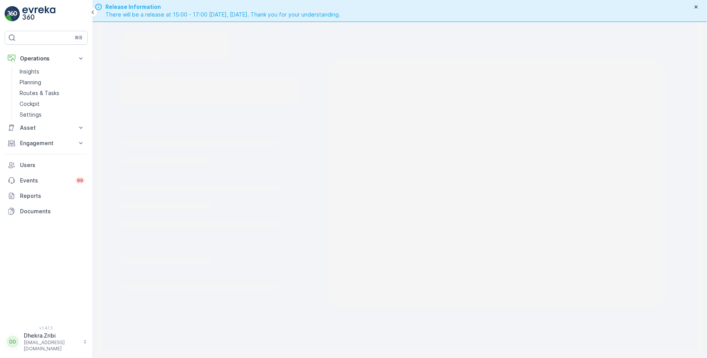
scroll to position [19, 0]
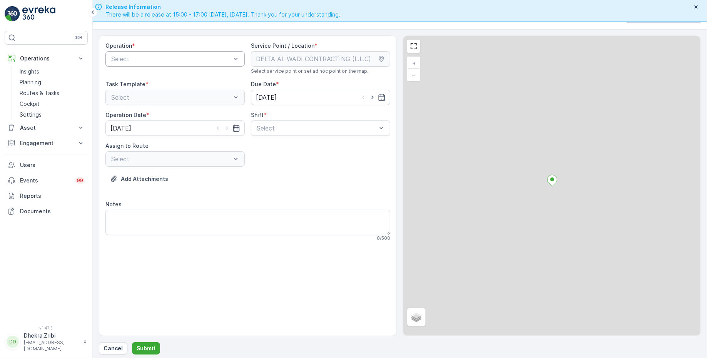
click at [172, 58] on div at bounding box center [171, 58] width 122 height 7
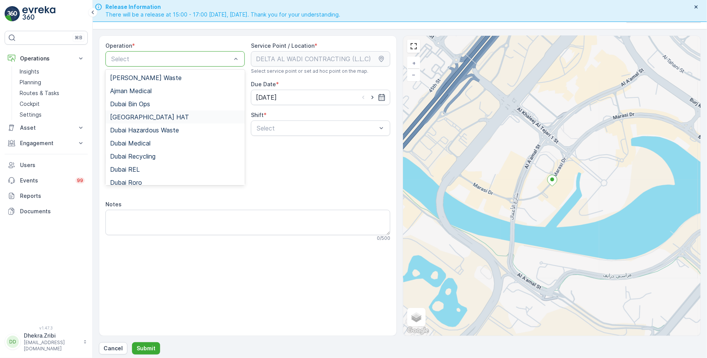
click at [140, 116] on span "[GEOGRAPHIC_DATA] HAT" at bounding box center [149, 116] width 79 height 7
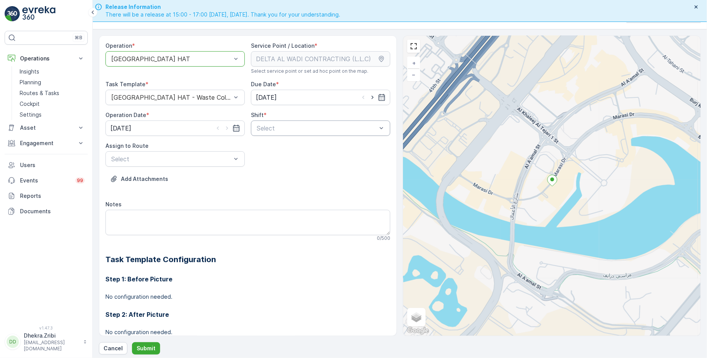
click at [273, 127] on div at bounding box center [317, 128] width 122 height 7
click at [264, 143] on span "Day Shift" at bounding box center [268, 146] width 27 height 7
click at [207, 151] on div "Select" at bounding box center [174, 158] width 139 height 15
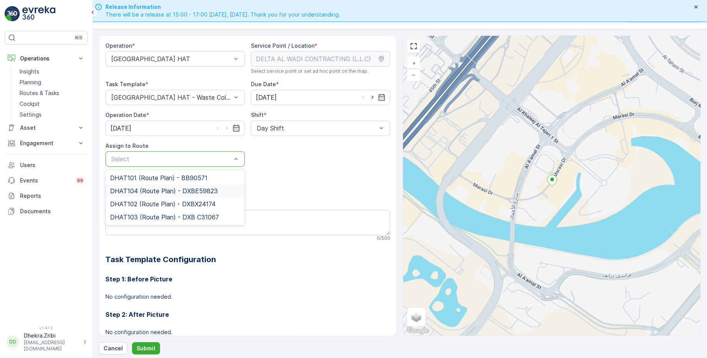
click at [146, 189] on span "DHAT104 (Route Plan) - DXBE59823" at bounding box center [164, 190] width 108 height 7
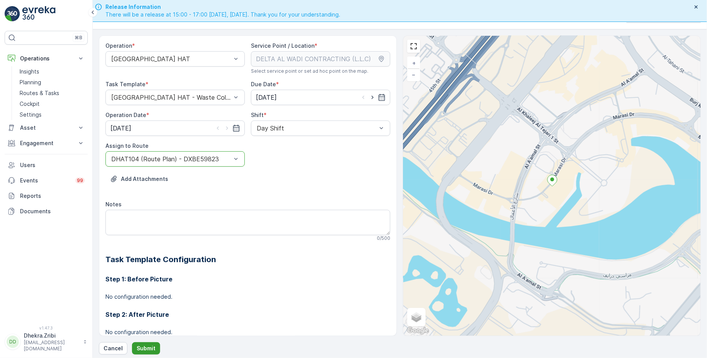
click at [141, 343] on button "Submit" at bounding box center [146, 348] width 28 height 12
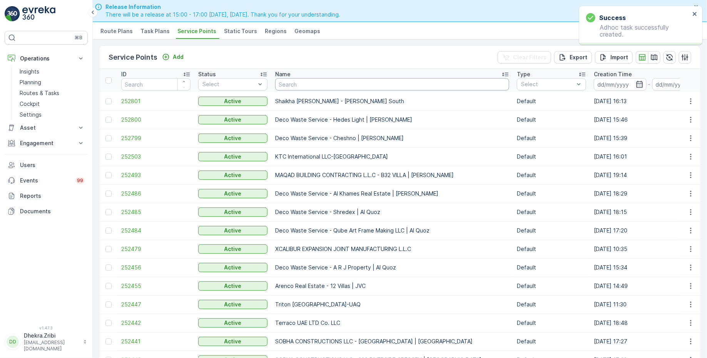
click at [317, 83] on input "text" at bounding box center [392, 84] width 234 height 12
paste input "[PERSON_NAME] Stocks (L.L.C.) - [GEOGRAPHIC_DATA] | [GEOGRAPHIC_DATA]"
type input "[PERSON_NAME] Stocks (L.L.C.) - [GEOGRAPHIC_DATA] | [GEOGRAPHIC_DATA]"
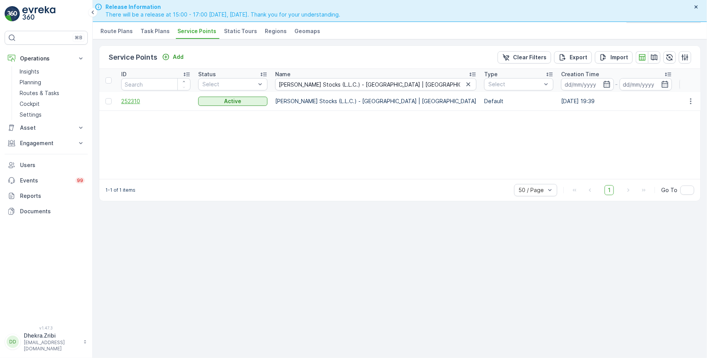
click at [138, 99] on span "252310" at bounding box center [155, 101] width 69 height 8
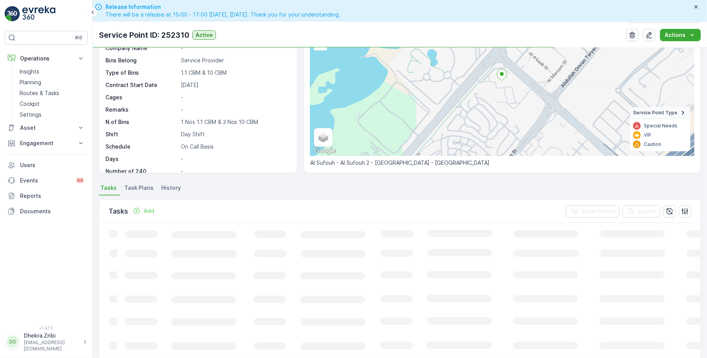
scroll to position [81, 0]
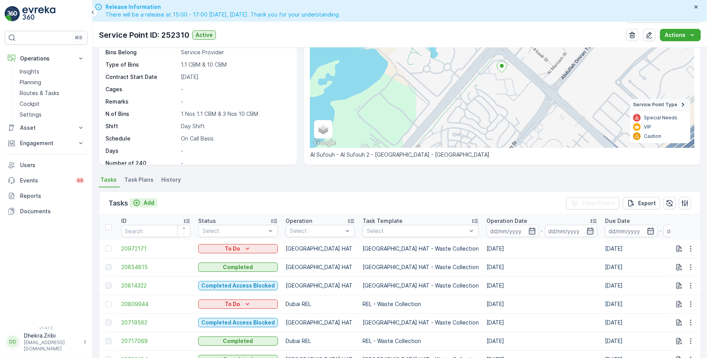
click at [145, 201] on p "Add" at bounding box center [148, 203] width 11 height 8
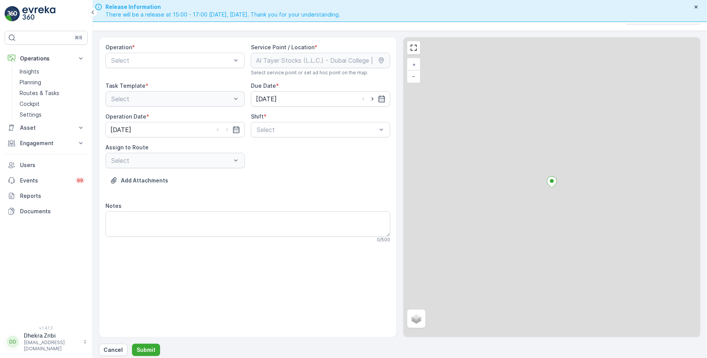
scroll to position [19, 0]
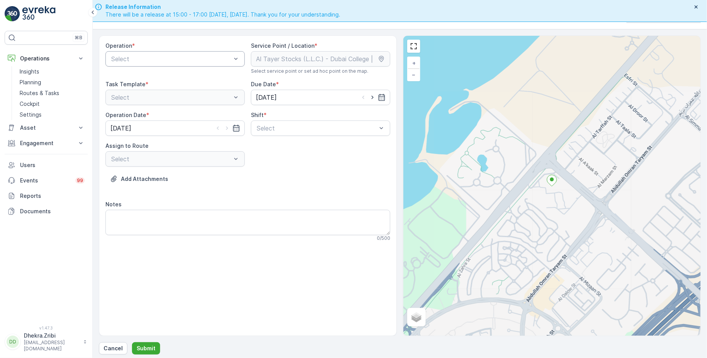
click at [176, 56] on div at bounding box center [171, 58] width 122 height 7
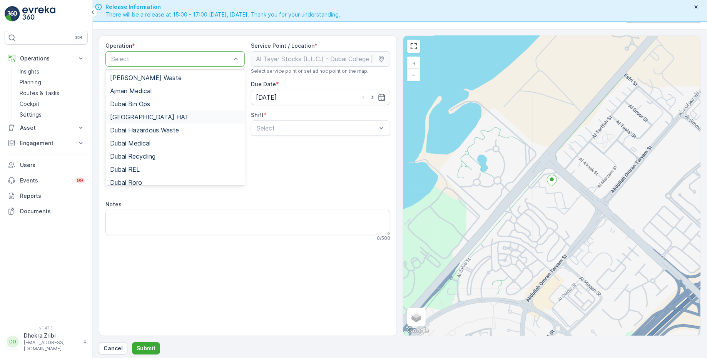
click at [140, 116] on div "[GEOGRAPHIC_DATA] HAT" at bounding box center [175, 116] width 130 height 7
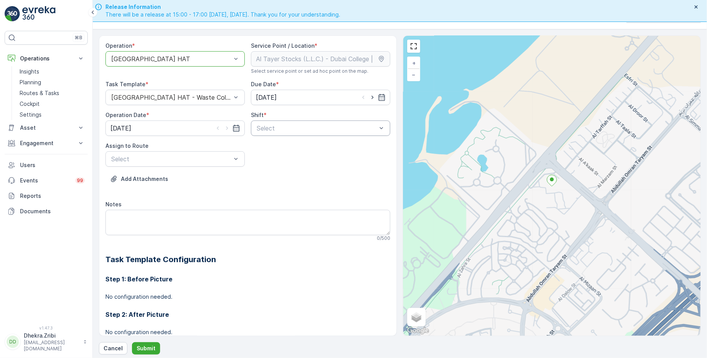
click at [322, 128] on div at bounding box center [317, 128] width 122 height 7
click at [285, 143] on div "Day Shift" at bounding box center [320, 146] width 130 height 7
click at [224, 155] on div at bounding box center [171, 158] width 122 height 7
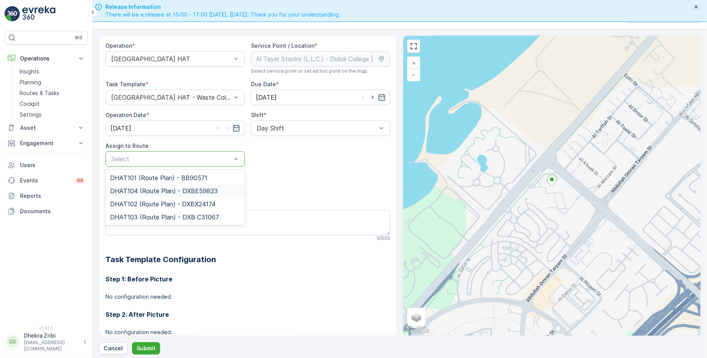
click at [153, 191] on span "DHAT104 (Route Plan) - DXBE59823" at bounding box center [164, 190] width 108 height 7
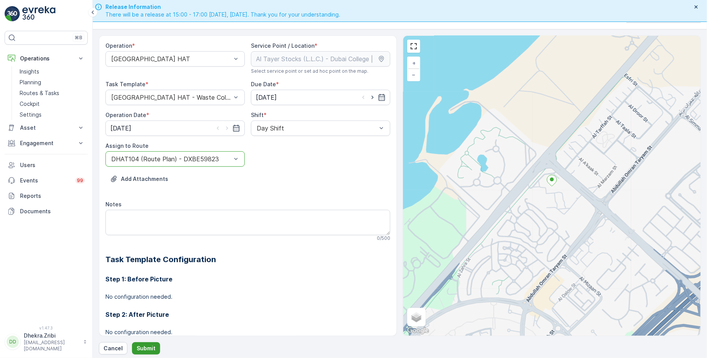
click at [146, 344] on p "Submit" at bounding box center [146, 348] width 19 height 8
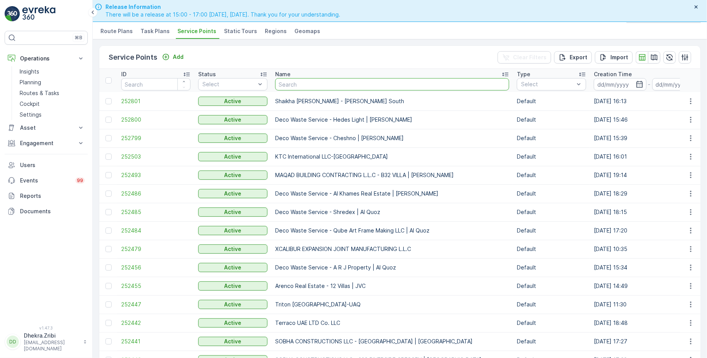
click at [307, 83] on input "text" at bounding box center [392, 84] width 234 height 12
type input "motor"
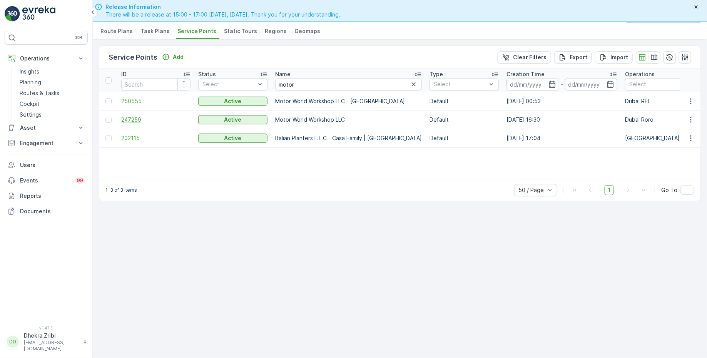
click at [134, 116] on span "247259" at bounding box center [155, 120] width 69 height 8
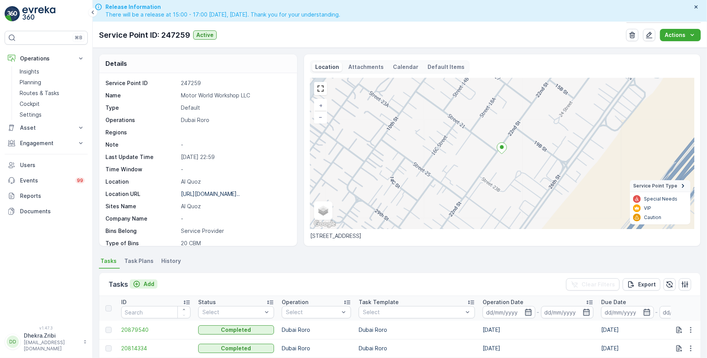
click at [150, 281] on p "Add" at bounding box center [148, 284] width 11 height 8
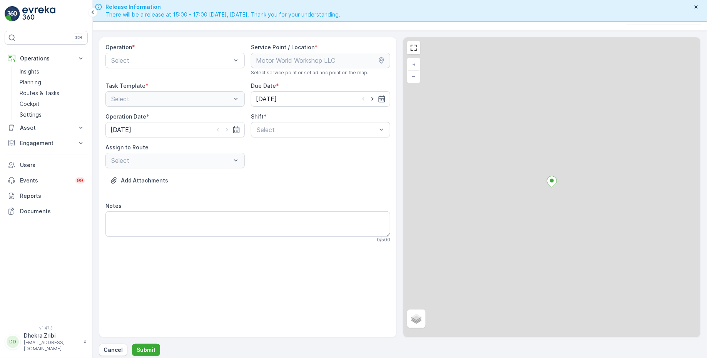
scroll to position [19, 0]
click at [199, 60] on div at bounding box center [171, 58] width 122 height 7
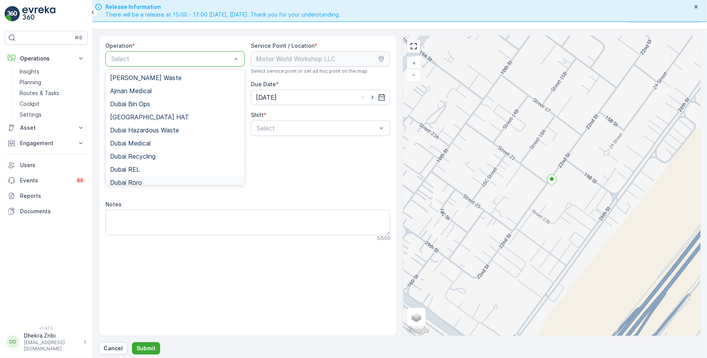
click at [143, 182] on div "Dubai Roro" at bounding box center [175, 182] width 130 height 7
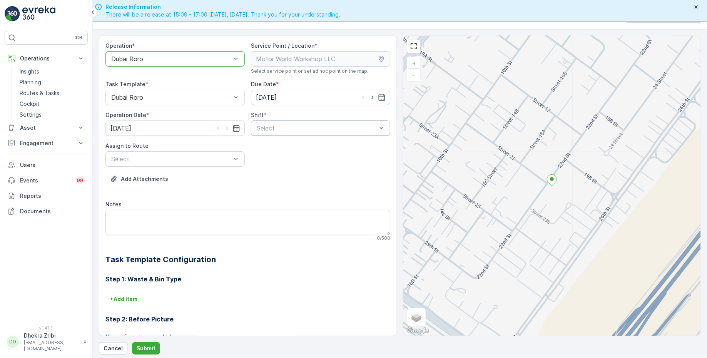
click at [320, 127] on div at bounding box center [317, 128] width 122 height 7
click at [274, 147] on span "Day Shift" at bounding box center [268, 146] width 27 height 7
click at [202, 158] on div at bounding box center [171, 158] width 122 height 7
click at [159, 179] on span "DRORO101 (Route Plan) - DXBCC95212" at bounding box center [167, 177] width 115 height 7
click at [176, 158] on div at bounding box center [171, 158] width 122 height 7
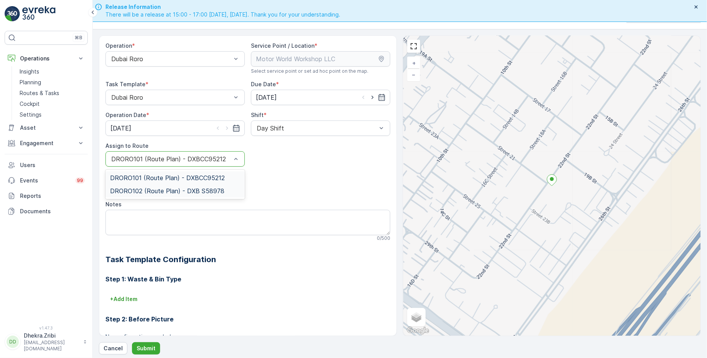
click at [155, 189] on span "DRORO102 (Route Plan) - DXB S58978" at bounding box center [167, 190] width 114 height 7
click at [192, 159] on div at bounding box center [171, 158] width 122 height 7
click at [163, 178] on span "DRORO101 (Route Plan) - DXBCC95212" at bounding box center [167, 177] width 115 height 7
click at [144, 347] on p "Submit" at bounding box center [146, 348] width 19 height 8
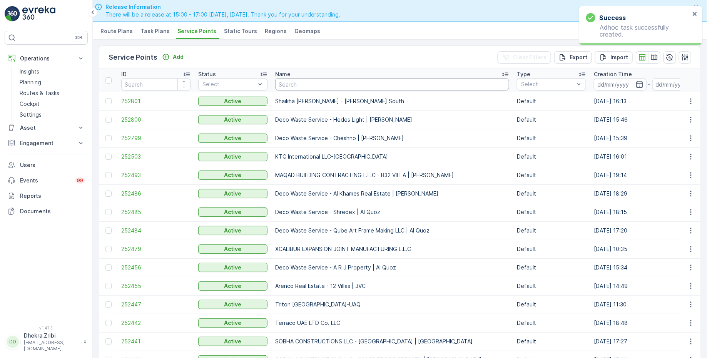
click at [354, 85] on input "text" at bounding box center [392, 84] width 234 height 12
type input "desert"
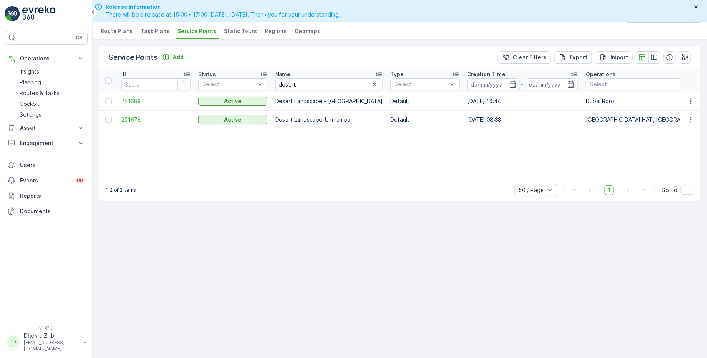
click at [135, 116] on span "251678" at bounding box center [155, 120] width 69 height 8
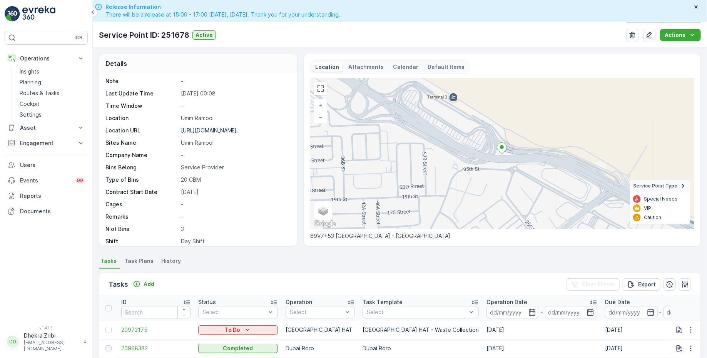
scroll to position [105, 0]
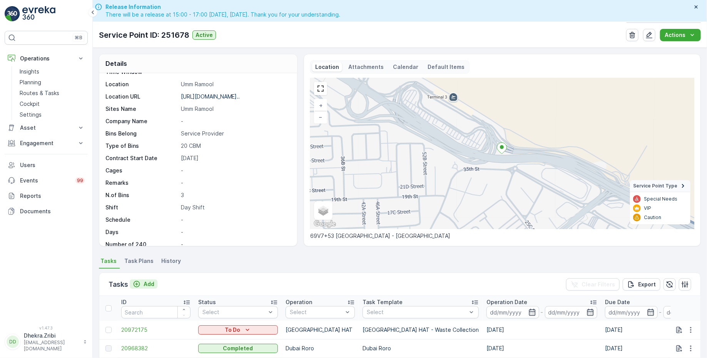
click at [147, 284] on p "Add" at bounding box center [148, 284] width 11 height 8
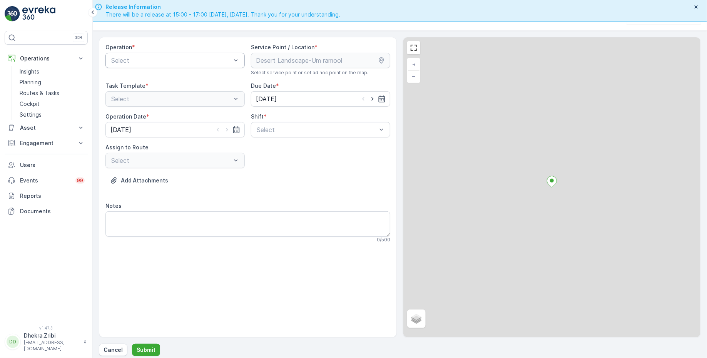
scroll to position [19, 0]
click at [189, 61] on div at bounding box center [171, 58] width 122 height 7
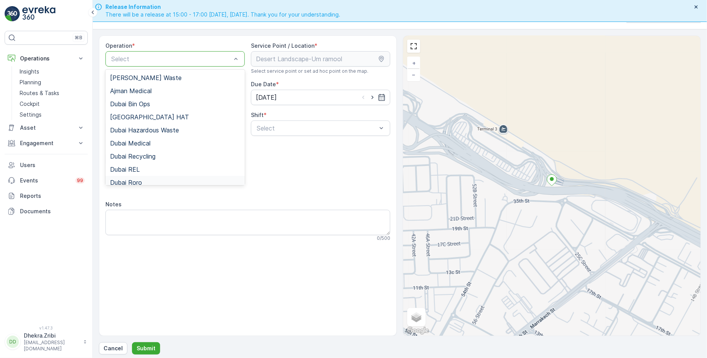
click at [151, 179] on div "Dubai Roro" at bounding box center [175, 182] width 130 height 7
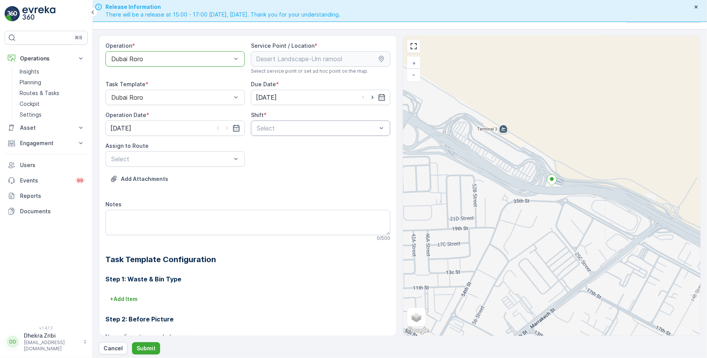
click at [320, 128] on div at bounding box center [317, 128] width 122 height 7
click at [268, 145] on span "Day Shift" at bounding box center [268, 146] width 27 height 7
click at [200, 159] on div at bounding box center [171, 158] width 122 height 7
click at [152, 177] on span "DRORO101 (Route Plan) - DXBCC95212" at bounding box center [167, 177] width 115 height 7
click at [142, 345] on p "Submit" at bounding box center [146, 348] width 19 height 8
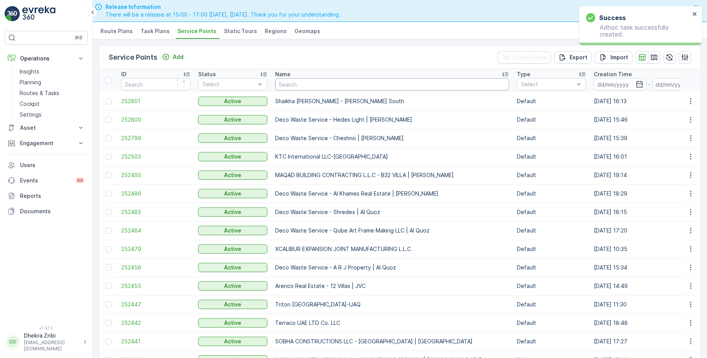
click at [343, 85] on input "text" at bounding box center [392, 84] width 234 height 12
paste input "ROTO PACKING METERIALS"
type input "ROTO PACKING METERIALS"
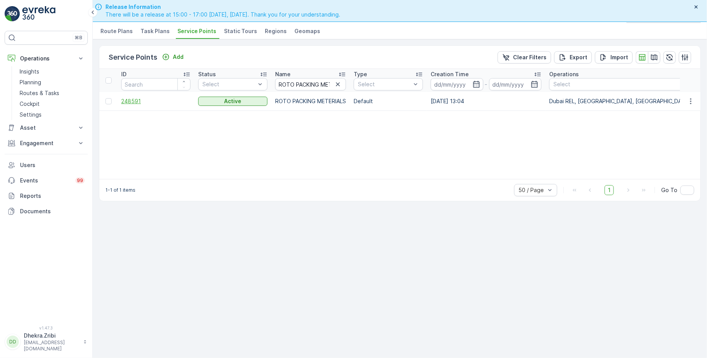
click at [136, 100] on span "248591" at bounding box center [155, 101] width 69 height 8
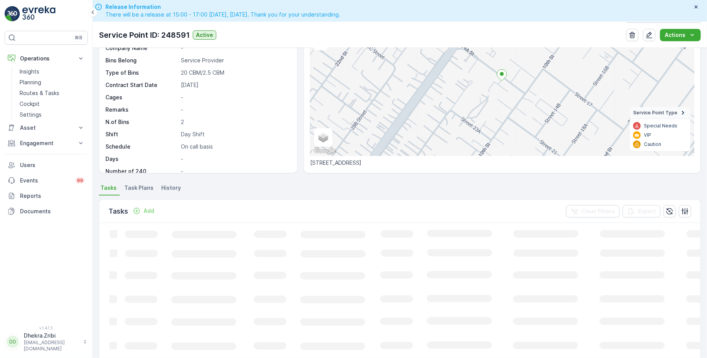
scroll to position [86, 0]
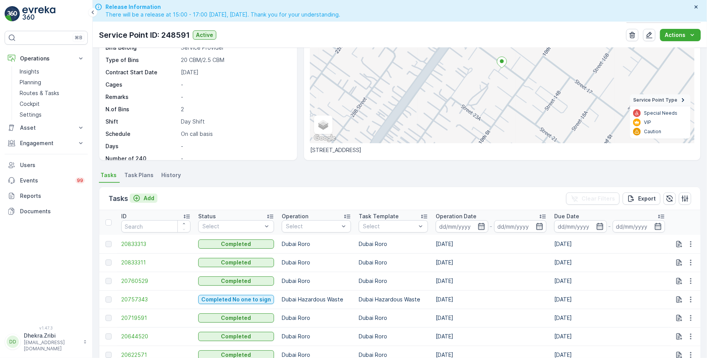
click at [146, 197] on p "Add" at bounding box center [148, 198] width 11 height 8
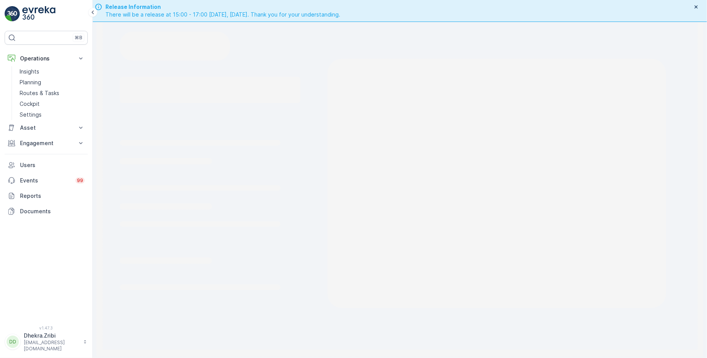
scroll to position [19, 0]
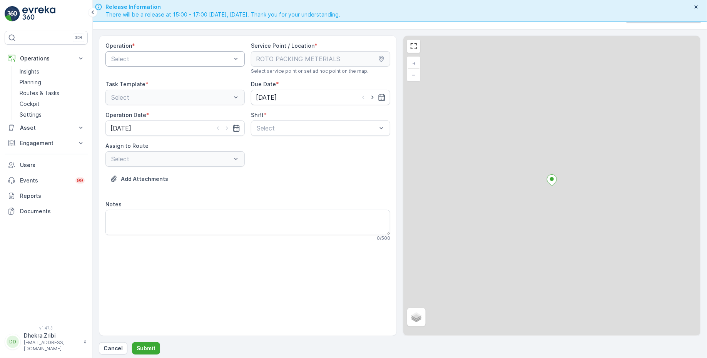
click at [180, 57] on div at bounding box center [171, 58] width 122 height 7
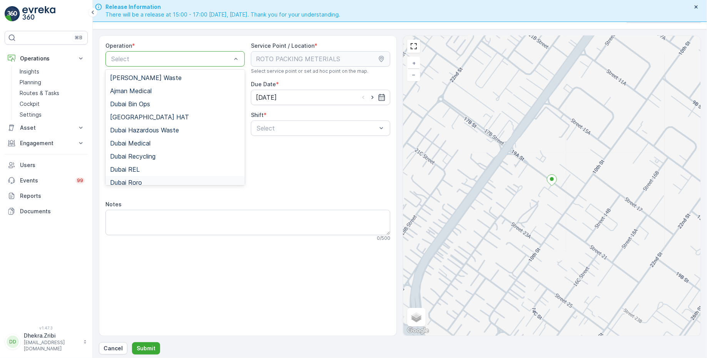
click at [142, 179] on div "Dubai Roro" at bounding box center [175, 182] width 130 height 7
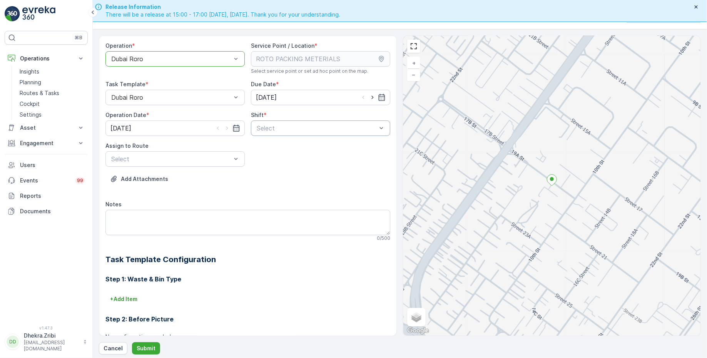
click at [280, 122] on div "Select" at bounding box center [320, 127] width 139 height 15
click at [264, 145] on span "Day Shift" at bounding box center [268, 146] width 27 height 7
click at [203, 155] on div at bounding box center [171, 158] width 122 height 7
click at [155, 178] on span "DRORO101 (Route Plan) - DXBCC95212" at bounding box center [167, 177] width 115 height 7
click at [148, 349] on p "Submit" at bounding box center [146, 348] width 19 height 8
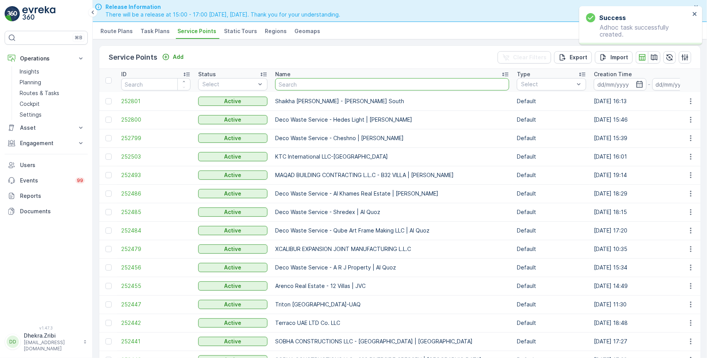
click at [294, 82] on input "text" at bounding box center [392, 84] width 234 height 12
type input "emirates"
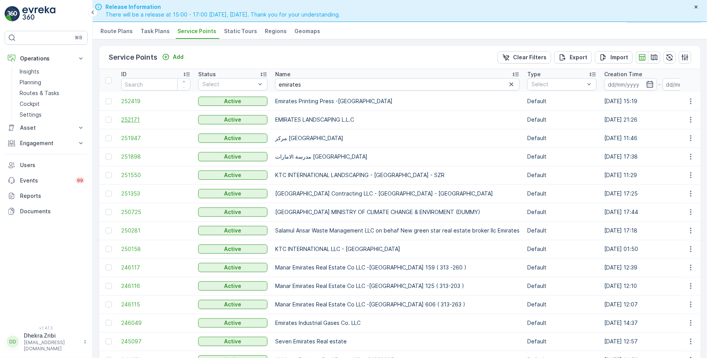
click at [137, 116] on span "252171" at bounding box center [155, 120] width 69 height 8
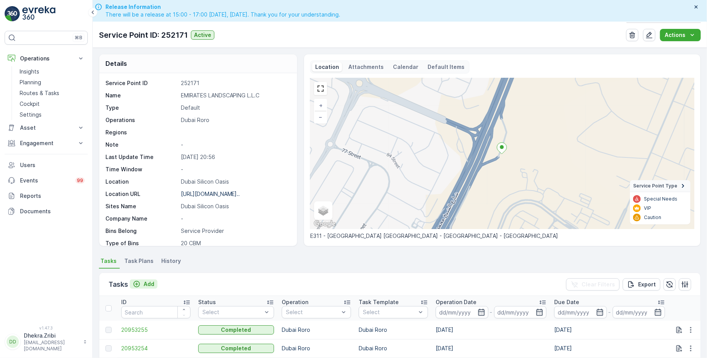
click at [147, 281] on p "Add" at bounding box center [148, 284] width 11 height 8
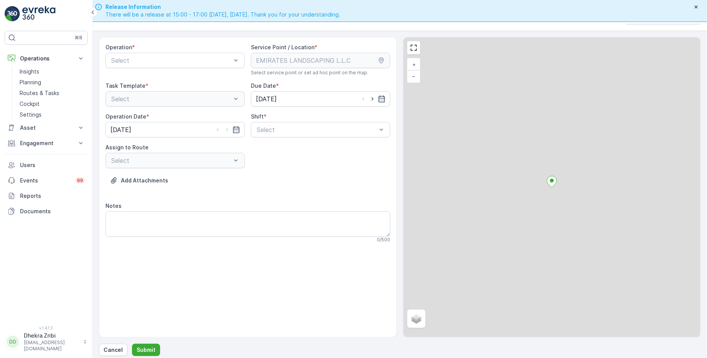
scroll to position [19, 0]
click at [189, 63] on div "Select" at bounding box center [174, 58] width 139 height 15
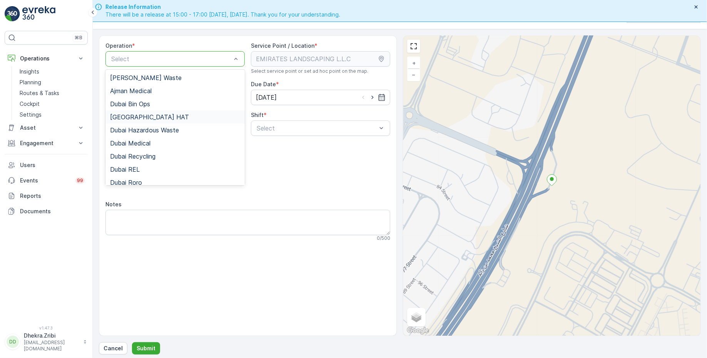
click at [145, 116] on div "[GEOGRAPHIC_DATA] HAT" at bounding box center [175, 116] width 130 height 7
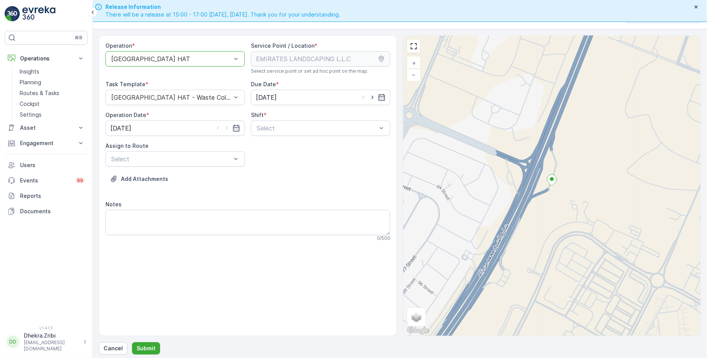
click at [171, 59] on div at bounding box center [171, 58] width 122 height 7
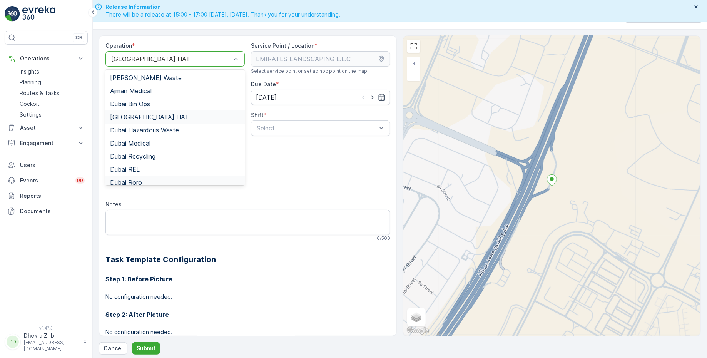
click at [140, 179] on span "Dubai Roro" at bounding box center [126, 182] width 32 height 7
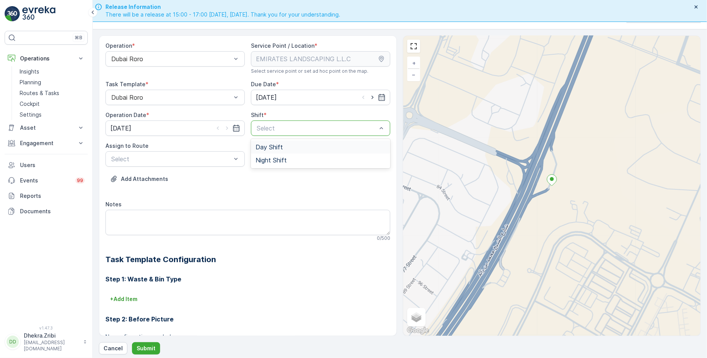
click at [265, 146] on span "Day Shift" at bounding box center [268, 146] width 27 height 7
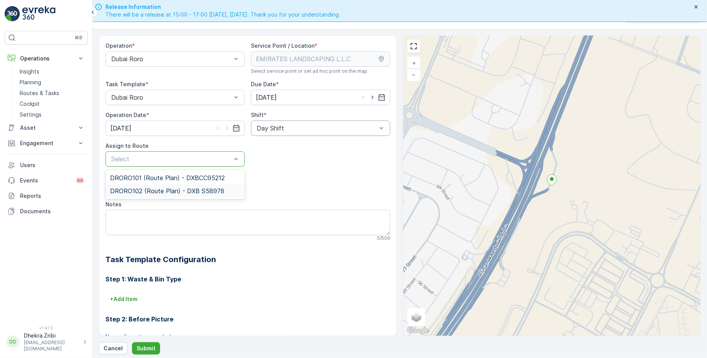
click at [157, 188] on span "DRORO102 (Route Plan) - DXB S58978" at bounding box center [167, 190] width 114 height 7
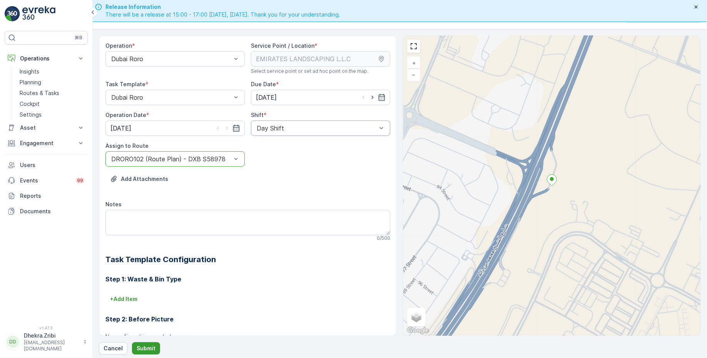
click at [148, 344] on p "Submit" at bounding box center [146, 348] width 19 height 8
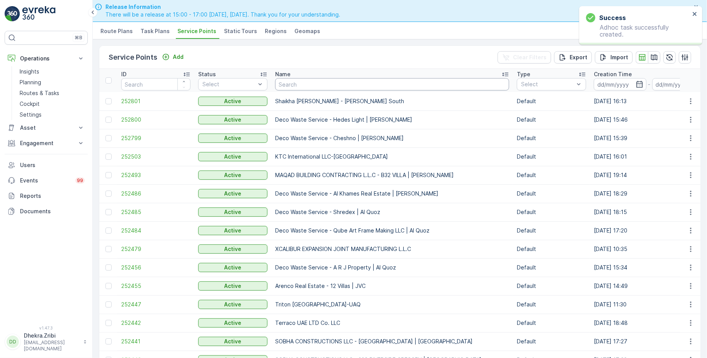
click at [293, 82] on input "text" at bounding box center [392, 84] width 234 height 12
type input "emirates"
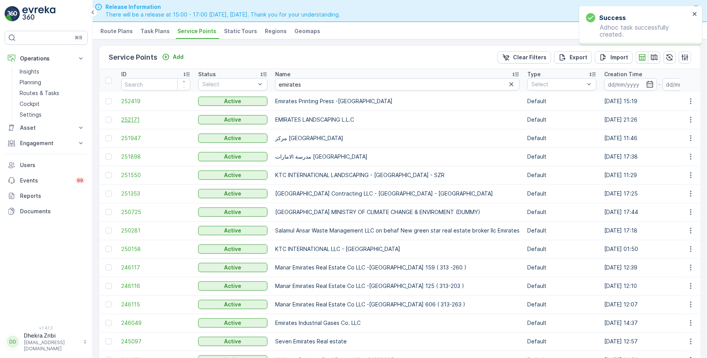
click at [141, 119] on span "252171" at bounding box center [155, 120] width 69 height 8
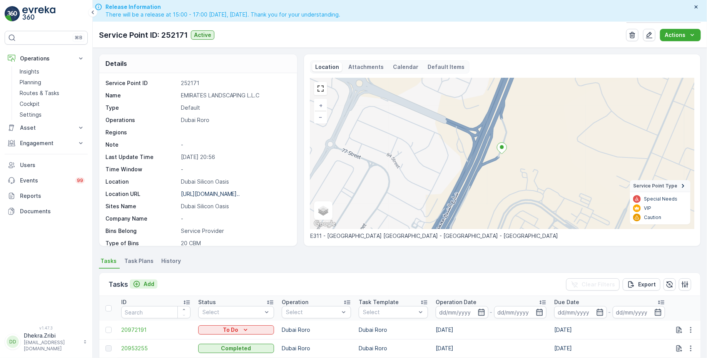
click at [146, 282] on p "Add" at bounding box center [148, 284] width 11 height 8
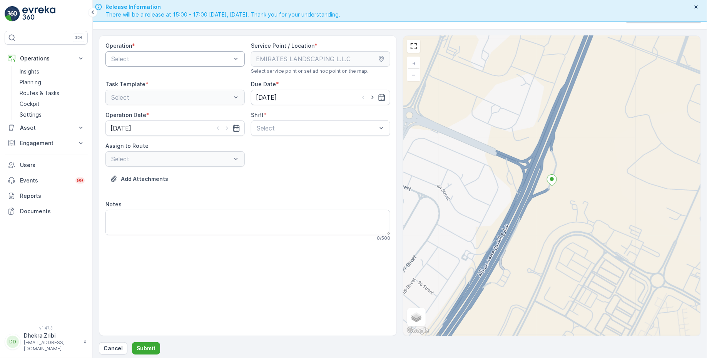
click at [192, 57] on div at bounding box center [171, 58] width 122 height 7
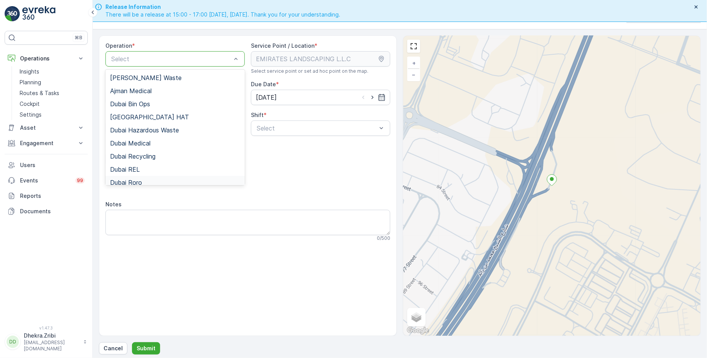
click at [148, 180] on div "Dubai Roro" at bounding box center [175, 182] width 130 height 7
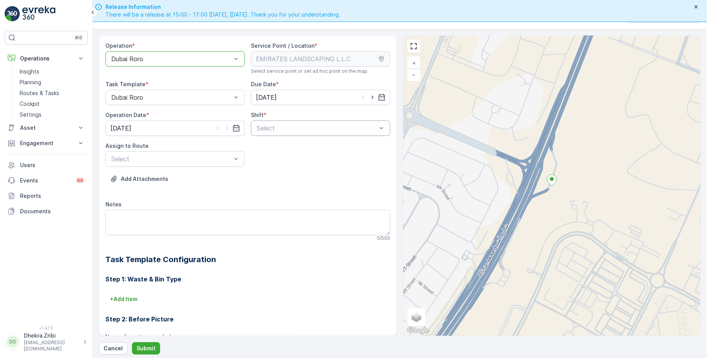
click at [297, 129] on div at bounding box center [317, 128] width 122 height 7
click at [270, 145] on span "Day Shift" at bounding box center [268, 146] width 27 height 7
click at [214, 155] on div at bounding box center [171, 158] width 122 height 7
click at [160, 189] on span "DRORO102 (Route Plan) - DXB S58978" at bounding box center [167, 190] width 114 height 7
click at [143, 346] on p "Submit" at bounding box center [146, 348] width 19 height 8
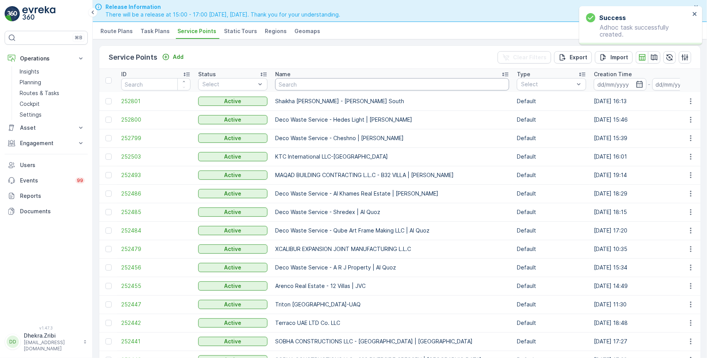
click at [313, 87] on input "text" at bounding box center [392, 84] width 234 height 12
type input "emirates"
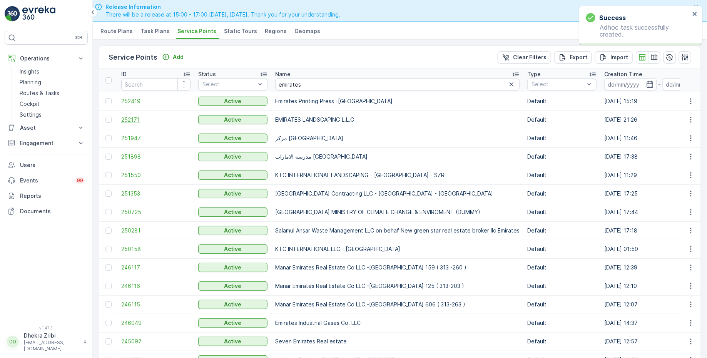
click at [133, 117] on span "252171" at bounding box center [155, 120] width 69 height 8
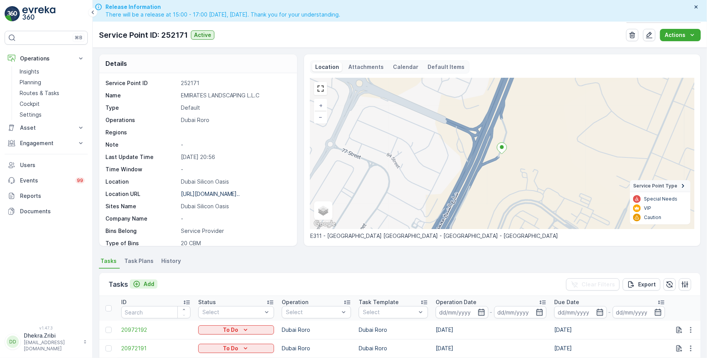
click at [146, 281] on p "Add" at bounding box center [148, 284] width 11 height 8
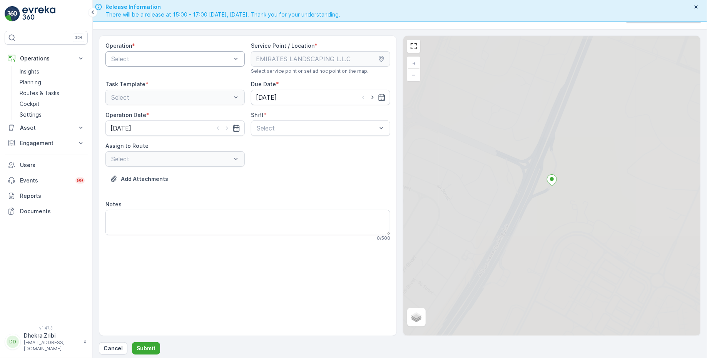
click at [184, 59] on div at bounding box center [171, 58] width 122 height 7
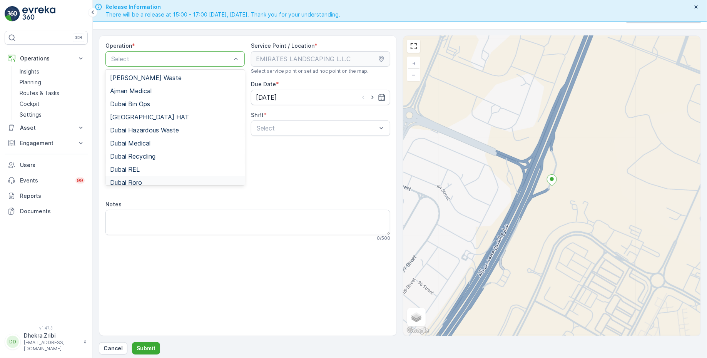
click at [145, 179] on div "Dubai Roro" at bounding box center [175, 182] width 130 height 7
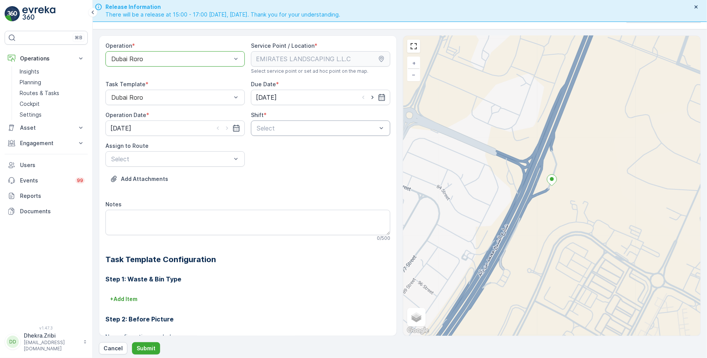
click at [302, 130] on div at bounding box center [317, 128] width 122 height 7
click at [267, 148] on span "Day Shift" at bounding box center [268, 146] width 27 height 7
click at [203, 159] on div at bounding box center [171, 158] width 122 height 7
click at [152, 189] on span "DRORO102 (Route Plan) - DXB S58978" at bounding box center [167, 190] width 114 height 7
click at [145, 347] on p "Submit" at bounding box center [146, 348] width 19 height 8
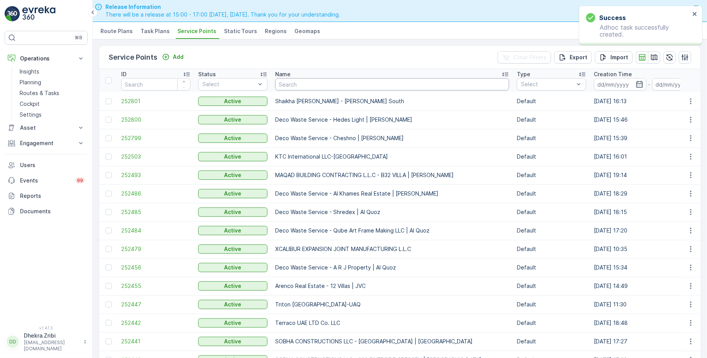
click at [330, 87] on input "text" at bounding box center [392, 84] width 234 height 12
type input "emirates"
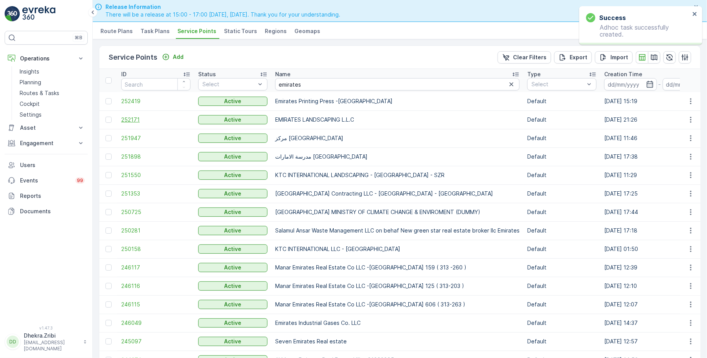
click at [139, 116] on span "252171" at bounding box center [155, 120] width 69 height 8
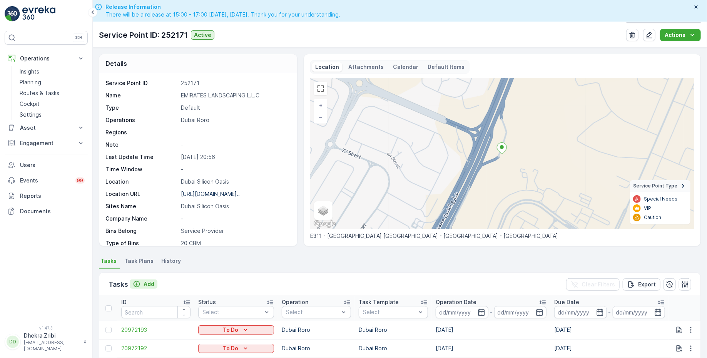
click at [147, 281] on p "Add" at bounding box center [148, 284] width 11 height 8
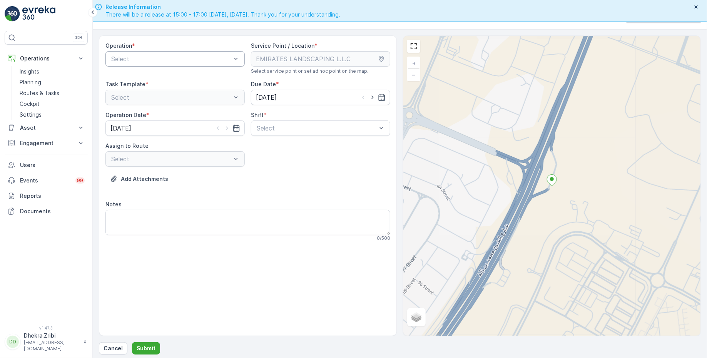
click at [179, 58] on div at bounding box center [171, 58] width 122 height 7
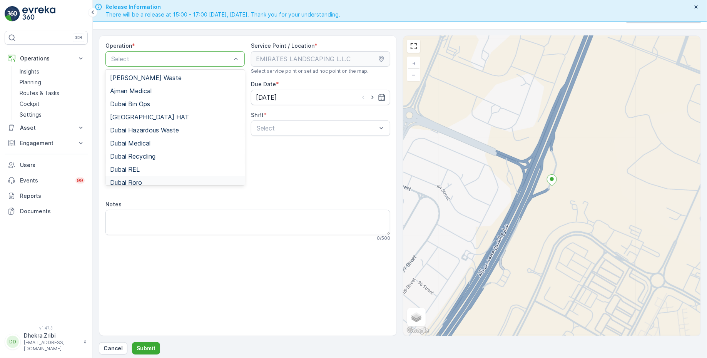
click at [141, 179] on span "Dubai Roro" at bounding box center [126, 182] width 32 height 7
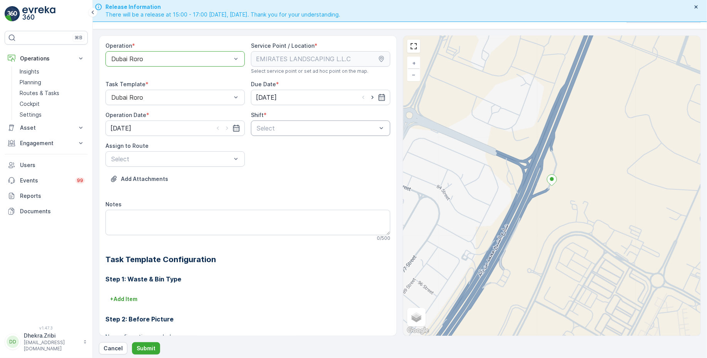
click at [284, 128] on div at bounding box center [317, 128] width 122 height 7
click at [259, 147] on span "Day Shift" at bounding box center [268, 146] width 27 height 7
click at [208, 155] on div at bounding box center [171, 158] width 122 height 7
click at [146, 187] on span "DRORO102 (Route Plan) - DXB S58978" at bounding box center [167, 190] width 114 height 7
click at [147, 345] on p "Submit" at bounding box center [146, 348] width 19 height 8
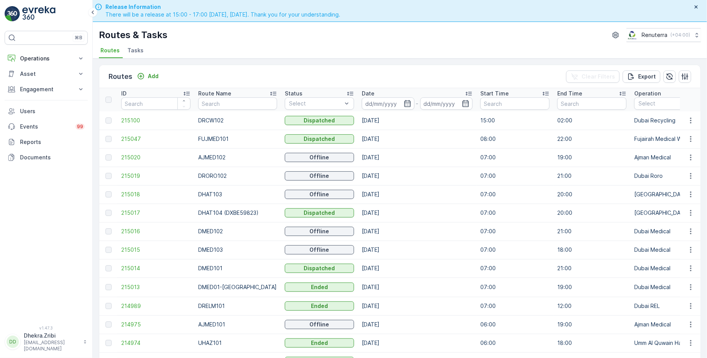
click at [136, 50] on span "Tasks" at bounding box center [135, 51] width 16 height 8
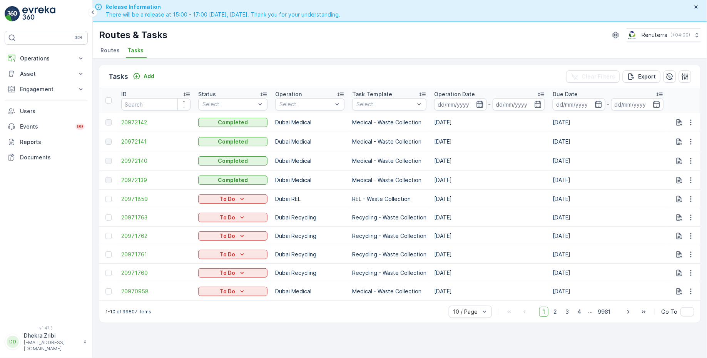
click at [477, 103] on icon "button" at bounding box center [480, 104] width 8 height 8
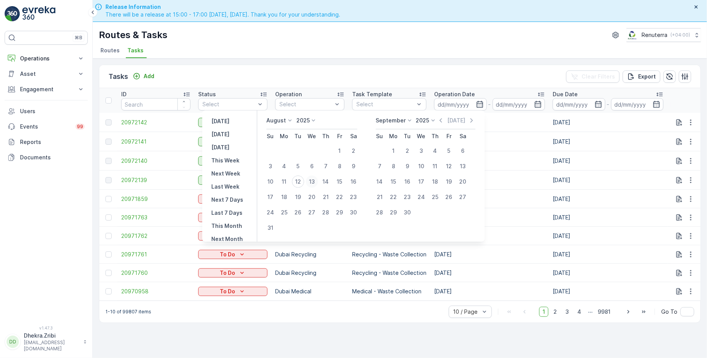
click at [314, 182] on div "13" at bounding box center [311, 181] width 12 height 12
type input "[DATE]"
click at [314, 182] on div "13" at bounding box center [311, 181] width 12 height 12
type input "[DATE]"
click at [381, 32] on div "Routes & Tasks Renuterra ( +04:00 )" at bounding box center [400, 35] width 602 height 14
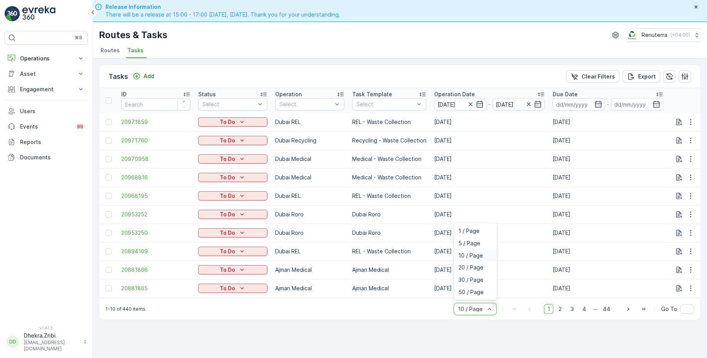
click at [473, 309] on div at bounding box center [471, 309] width 28 height 6
click at [470, 295] on span "50 / Page" at bounding box center [470, 292] width 25 height 6
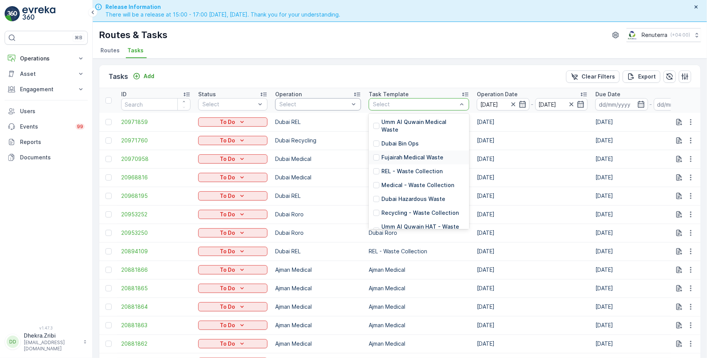
click at [320, 101] on div at bounding box center [314, 104] width 71 height 6
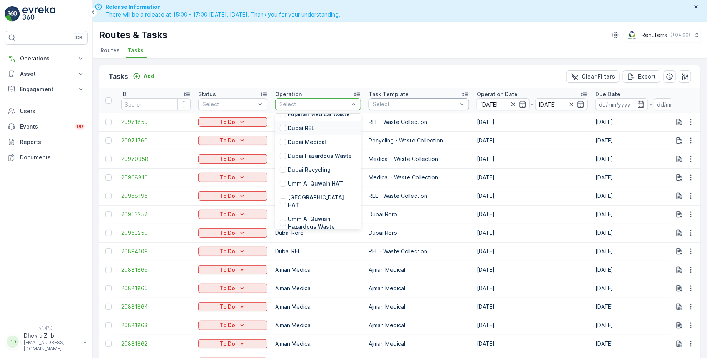
scroll to position [45, 0]
click at [302, 196] on p "[GEOGRAPHIC_DATA] HAT" at bounding box center [322, 198] width 68 height 15
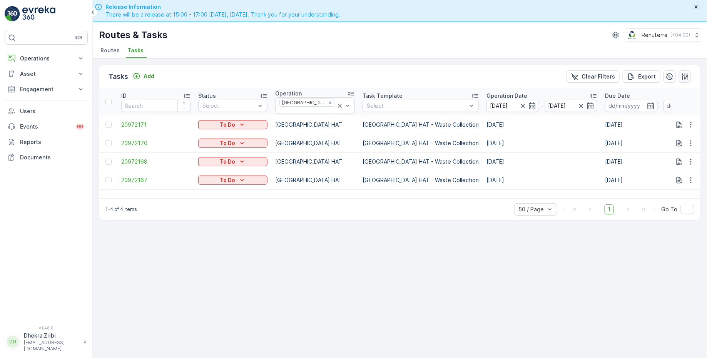
click at [682, 77] on icon "button" at bounding box center [685, 77] width 8 height 8
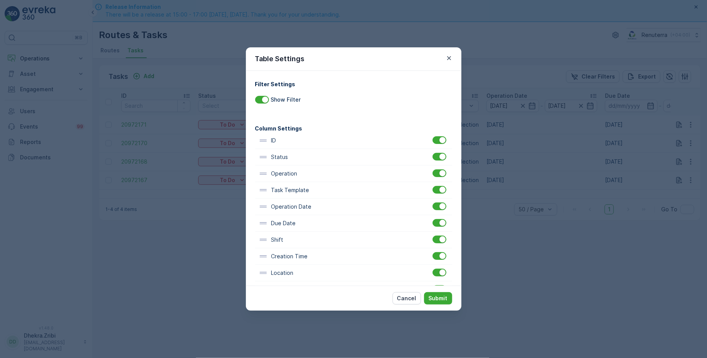
click at [443, 192] on div at bounding box center [440, 190] width 16 height 8
click at [432, 186] on input "checkbox" at bounding box center [432, 186] width 0 height 0
click at [440, 297] on p "Submit" at bounding box center [438, 298] width 19 height 8
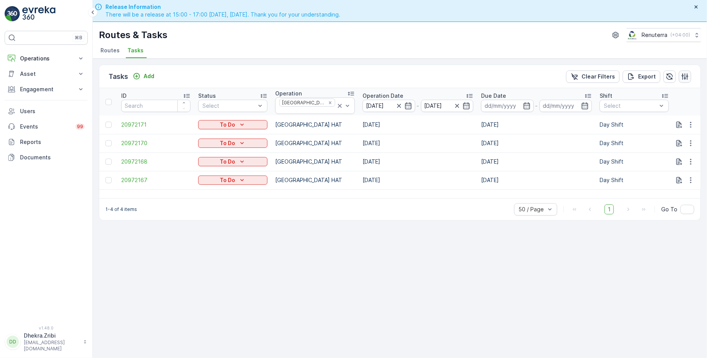
click at [683, 78] on icon "button" at bounding box center [685, 77] width 8 height 8
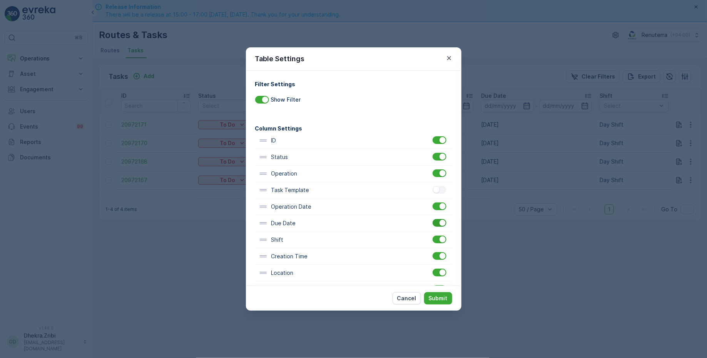
click at [435, 223] on div at bounding box center [439, 223] width 14 height 8
click at [432, 219] on input "checkbox" at bounding box center [432, 219] width 0 height 0
click at [439, 301] on p "Submit" at bounding box center [438, 298] width 19 height 8
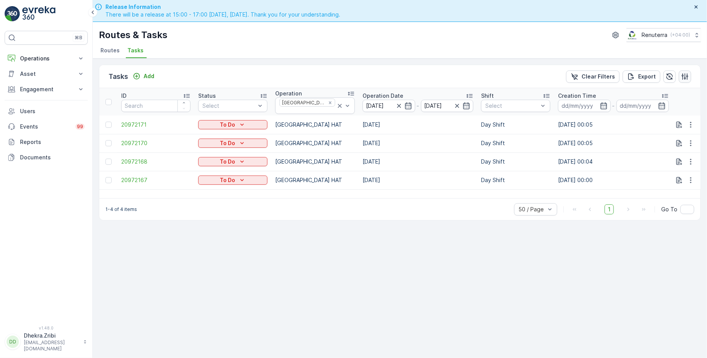
click at [682, 74] on icon "button" at bounding box center [685, 76] width 7 height 7
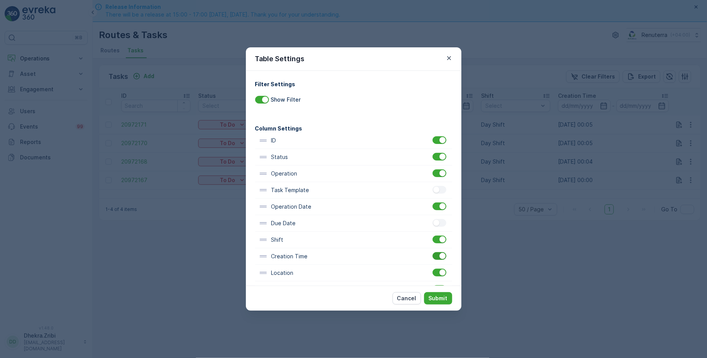
click at [439, 254] on div at bounding box center [442, 256] width 6 height 6
click at [432, 252] on input "checkbox" at bounding box center [432, 252] width 0 height 0
click at [439, 299] on p "Submit" at bounding box center [438, 298] width 19 height 8
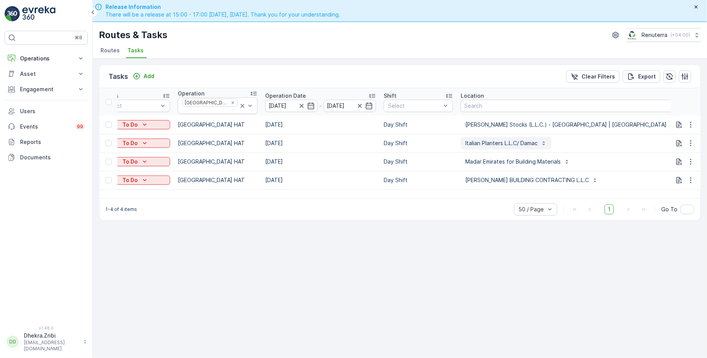
scroll to position [0, 99]
click at [684, 79] on icon "button" at bounding box center [685, 77] width 8 height 8
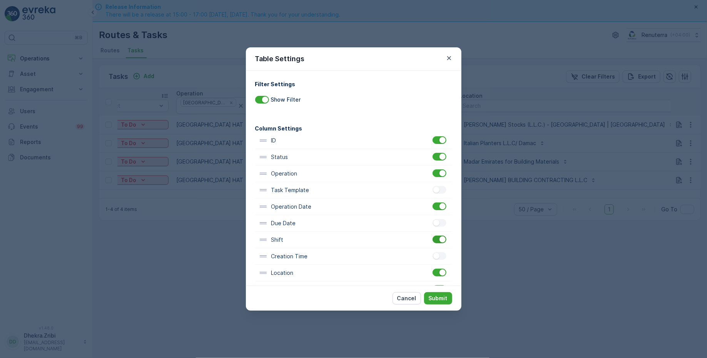
click at [439, 240] on div at bounding box center [442, 239] width 6 height 6
click at [432, 235] on input "checkbox" at bounding box center [432, 235] width 0 height 0
click at [443, 299] on p "Submit" at bounding box center [438, 298] width 19 height 8
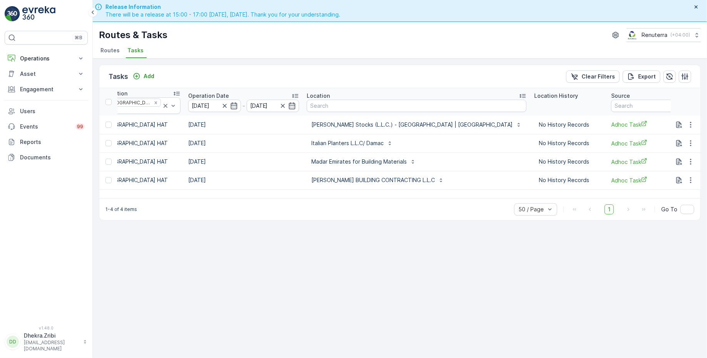
scroll to position [0, 176]
click at [684, 77] on icon "button" at bounding box center [685, 76] width 7 height 7
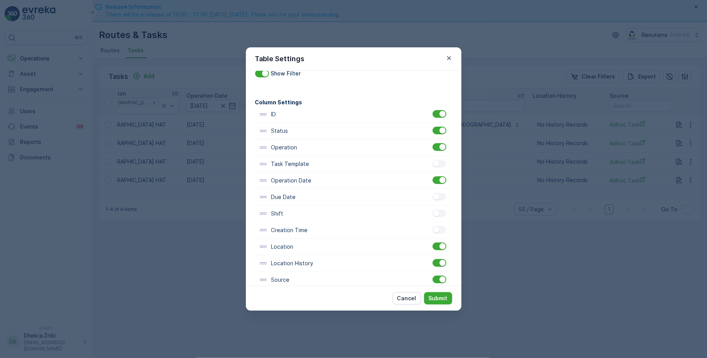
scroll to position [31, 0]
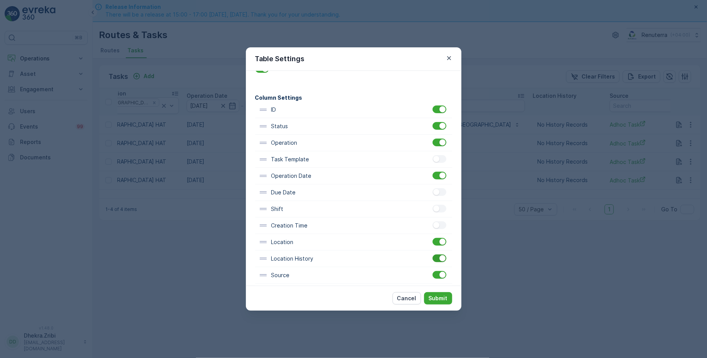
click at [436, 259] on div at bounding box center [439, 258] width 14 height 8
click at [432, 254] on input "checkbox" at bounding box center [432, 254] width 0 height 0
click at [439, 274] on div at bounding box center [442, 275] width 6 height 6
click at [432, 271] on input "checkbox" at bounding box center [432, 271] width 0 height 0
click at [443, 290] on div "Cancel Submit" at bounding box center [353, 297] width 215 height 25
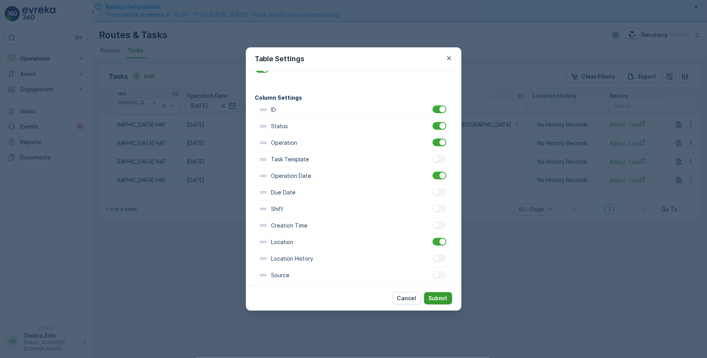
click at [442, 297] on p "Submit" at bounding box center [438, 298] width 19 height 8
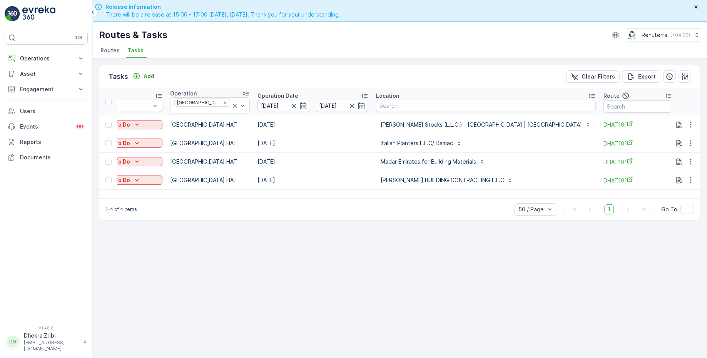
scroll to position [0, 0]
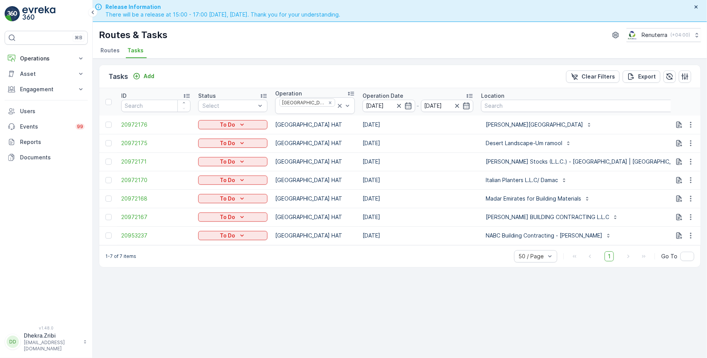
type input "1102"
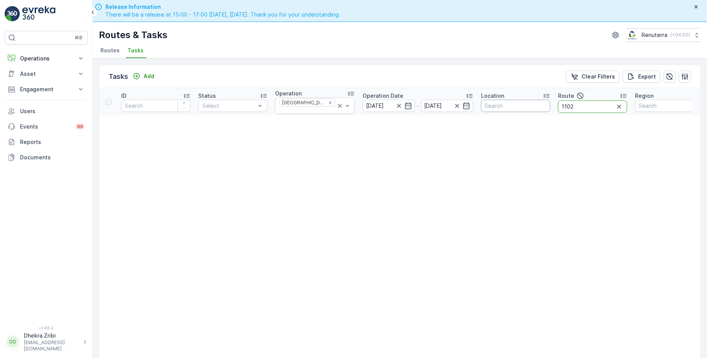
drag, startPoint x: 572, startPoint y: 104, endPoint x: 521, endPoint y: 104, distance: 50.8
click at [521, 104] on tr "ID Status Select Operation [GEOGRAPHIC_DATA] HAT Operation Date [DATE] - [DATE]…" at bounding box center [408, 101] width 618 height 27
type input "102"
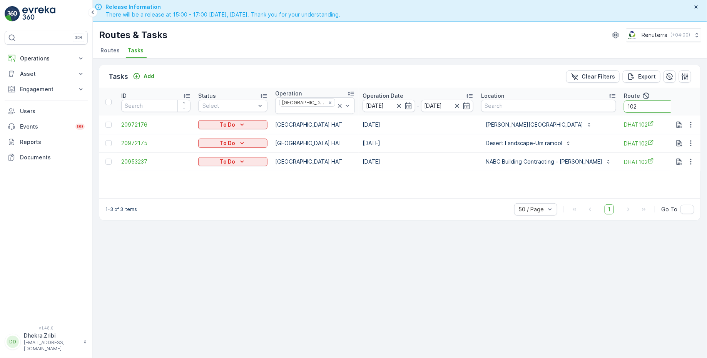
drag, startPoint x: 631, startPoint y: 104, endPoint x: 596, endPoint y: 104, distance: 34.6
click at [596, 104] on tr "ID Status Select Operation Dubai HAT Operation Date 13.08.2025 - 13.08.2025 Loc…" at bounding box center [451, 101] width 704 height 27
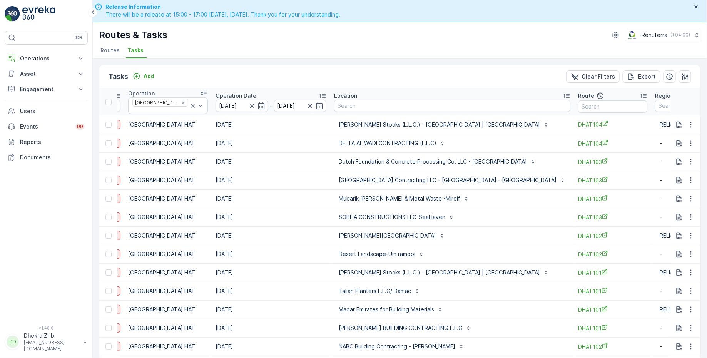
scroll to position [0, 152]
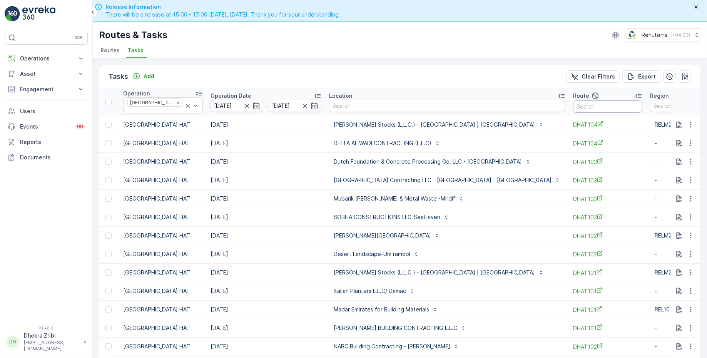
click at [614, 105] on input "text" at bounding box center [607, 106] width 69 height 12
type input "101"
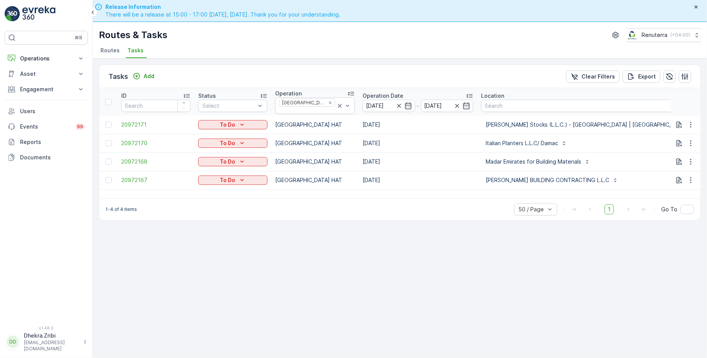
type input "102"
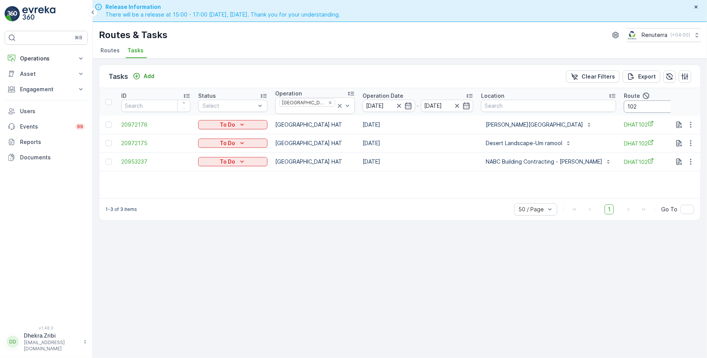
click at [624, 107] on input "102" at bounding box center [658, 106] width 69 height 12
type input "103"
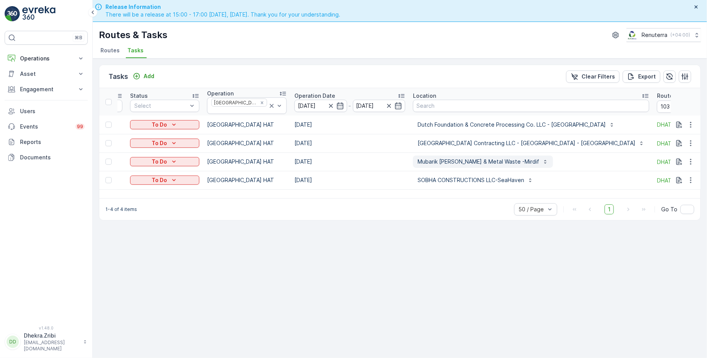
scroll to position [0, 72]
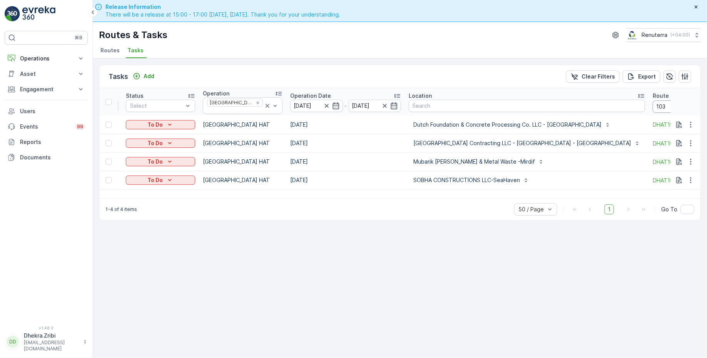
click at [657, 106] on input "103" at bounding box center [686, 106] width 69 height 12
type input "104"
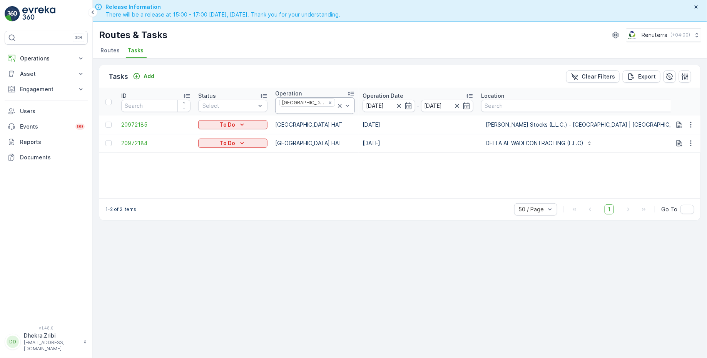
click at [336, 103] on icon at bounding box center [340, 106] width 8 height 8
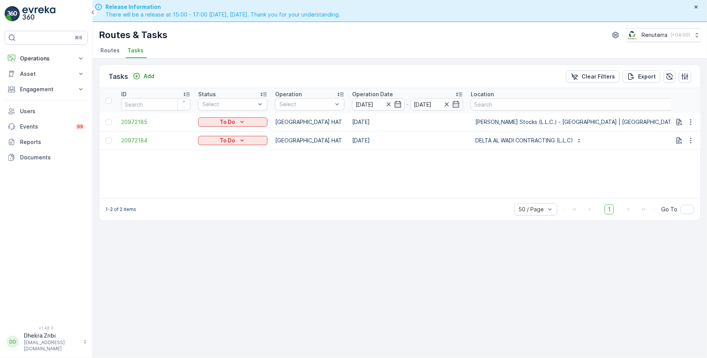
drag, startPoint x: 645, startPoint y: 105, endPoint x: 610, endPoint y: 105, distance: 35.0
click at [610, 105] on tr "ID Status Select Operation Select Operation Date 13.08.2025 - 13.08.2025 Locati…" at bounding box center [488, 100] width 779 height 25
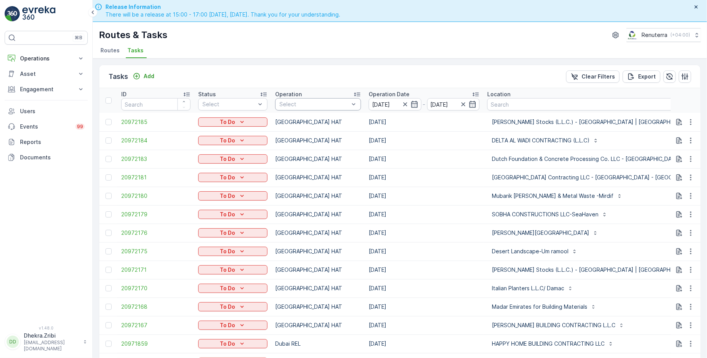
click at [308, 103] on div at bounding box center [314, 104] width 71 height 6
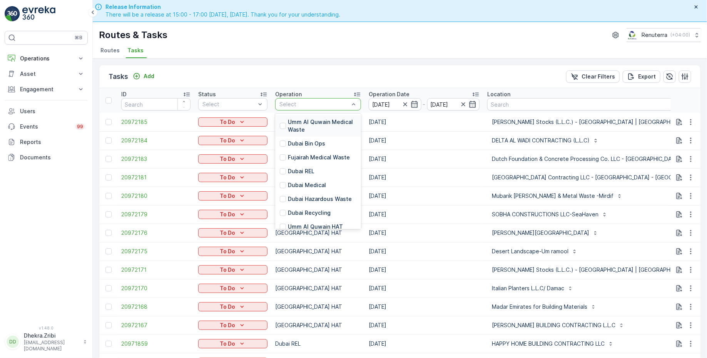
click at [381, 62] on div "Tasks Add Clear Filters Export ID Status Select Operation Umm Al Quwain Medical…" at bounding box center [400, 218] width 614 height 321
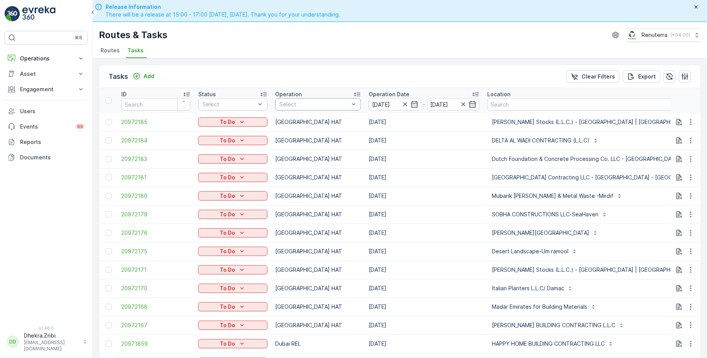
click at [330, 107] on div "Select" at bounding box center [318, 104] width 86 height 12
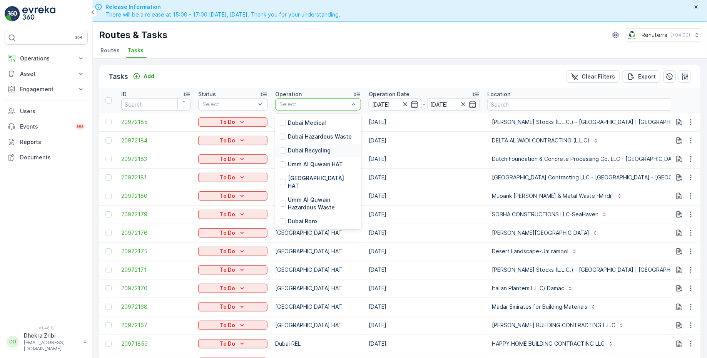
scroll to position [64, 0]
click at [300, 215] on p "Dubai Roro" at bounding box center [302, 219] width 29 height 8
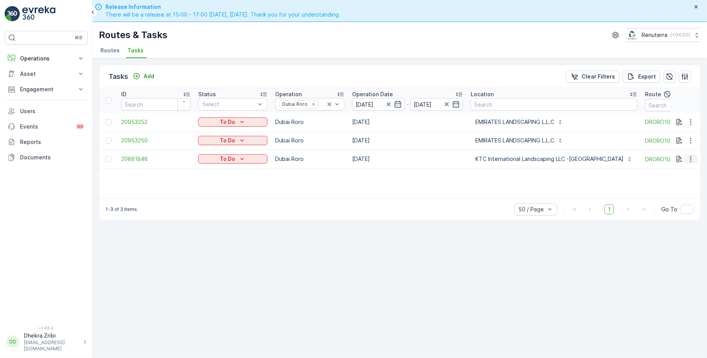
click at [690, 155] on icon "button" at bounding box center [691, 159] width 8 height 8
click at [663, 203] on span "Remove from Route" at bounding box center [678, 202] width 52 height 8
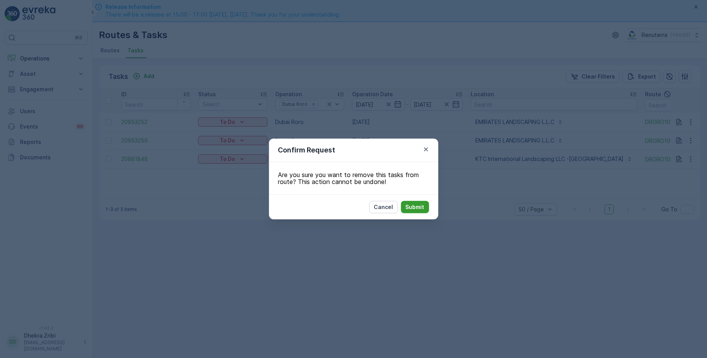
click at [413, 209] on p "Submit" at bounding box center [414, 207] width 19 height 8
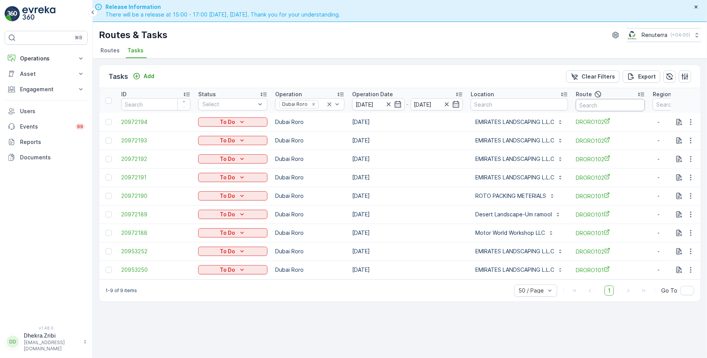
click at [617, 101] on input "text" at bounding box center [610, 105] width 69 height 12
type input "101"
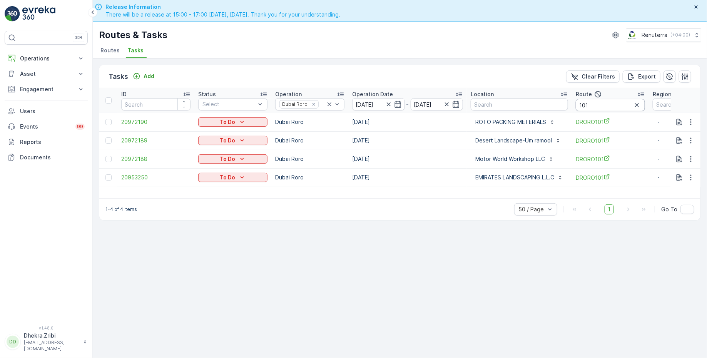
click at [604, 104] on input "101" at bounding box center [610, 105] width 69 height 12
type input "102"
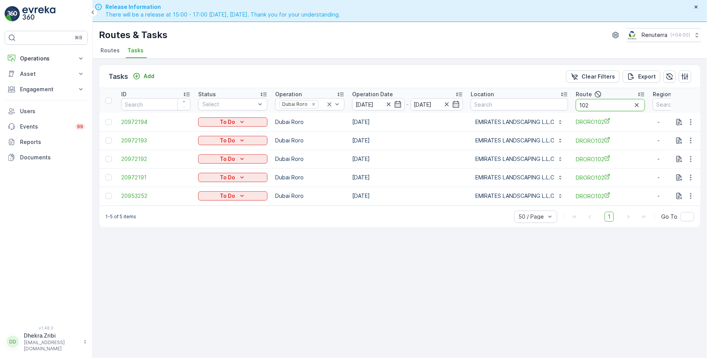
drag, startPoint x: 600, startPoint y: 103, endPoint x: 568, endPoint y: 102, distance: 32.0
click at [568, 103] on tr "ID Status Select Operation Dubai Roro Operation Date [DATE] - [DATE] Location R…" at bounding box center [427, 100] width 656 height 25
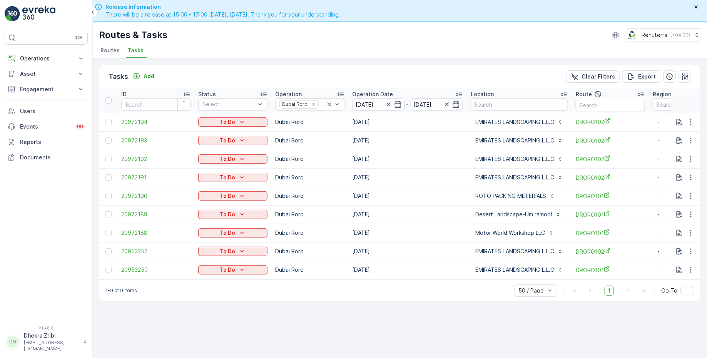
click at [331, 107] on icon at bounding box center [329, 104] width 8 height 8
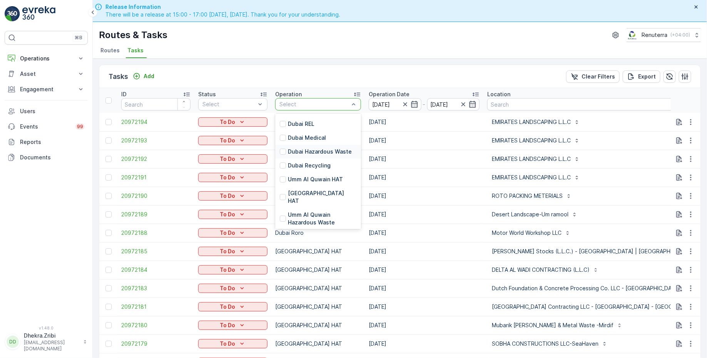
scroll to position [50, 0]
click at [301, 190] on p "[GEOGRAPHIC_DATA] HAT" at bounding box center [322, 193] width 68 height 15
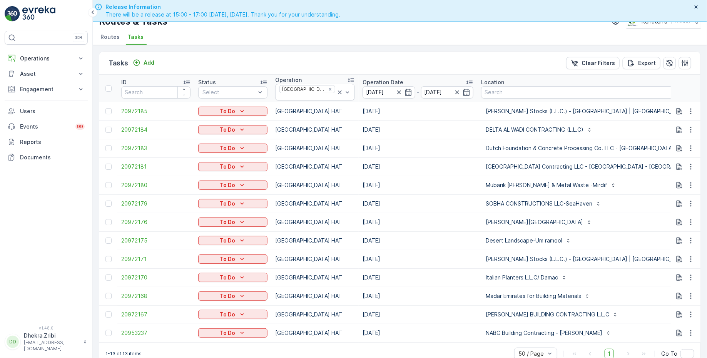
scroll to position [22, 0]
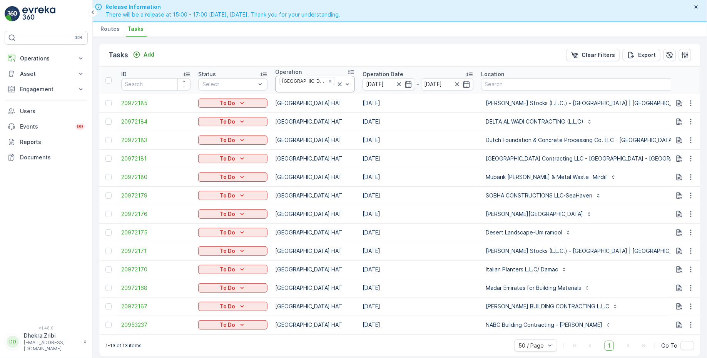
click at [336, 81] on icon at bounding box center [340, 84] width 8 height 8
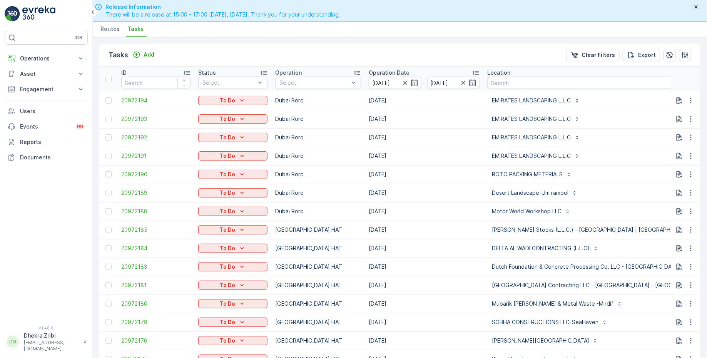
click at [327, 81] on div at bounding box center [314, 83] width 71 height 6
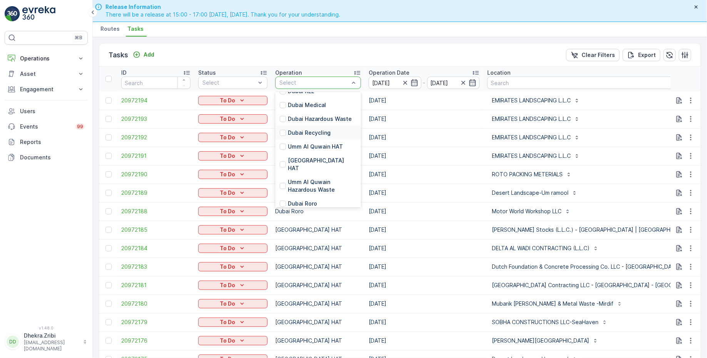
scroll to position [63, 0]
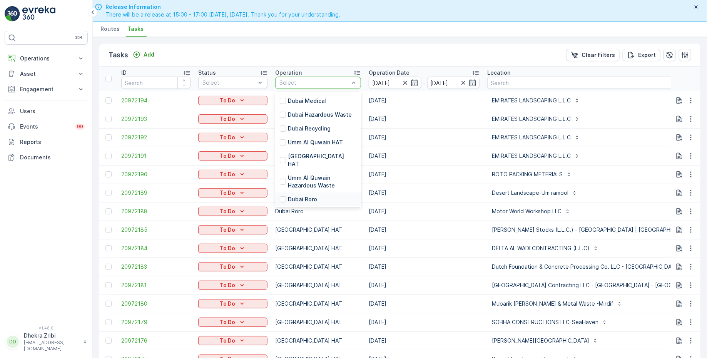
click at [299, 195] on p "Dubai Roro" at bounding box center [302, 199] width 29 height 8
